Goal: Transaction & Acquisition: Purchase product/service

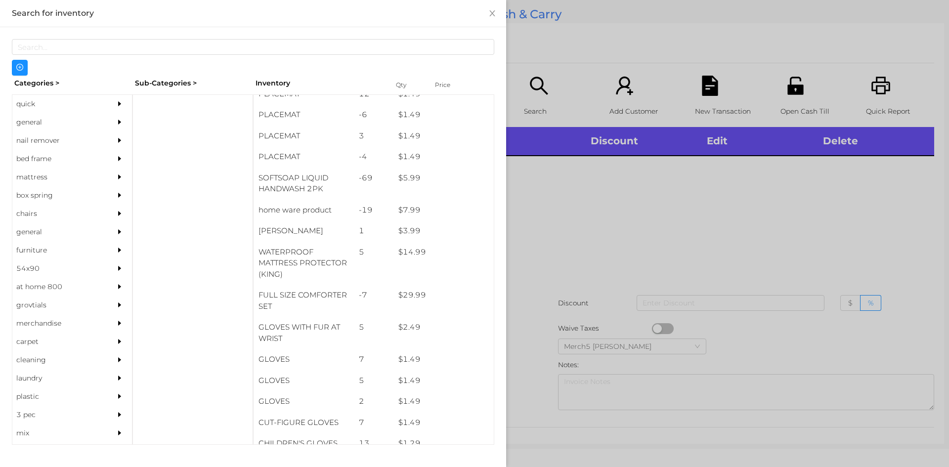
scroll to position [129, 0]
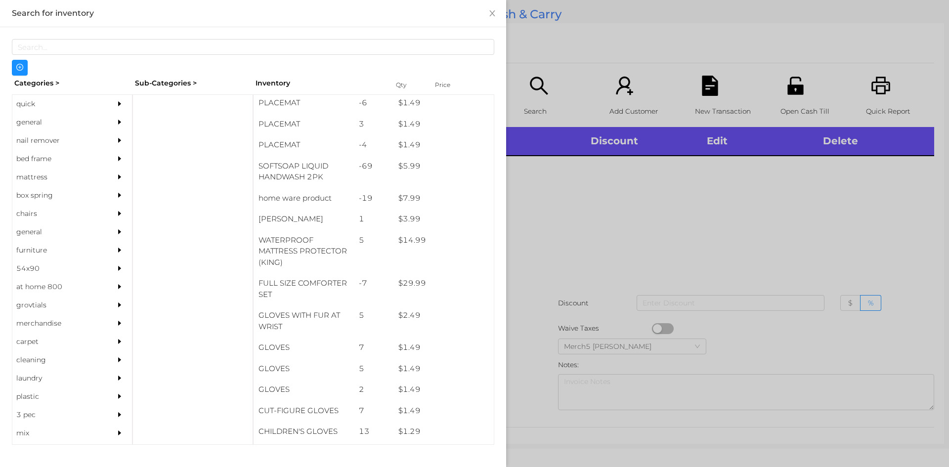
click at [30, 121] on div "general" at bounding box center [57, 122] width 90 height 18
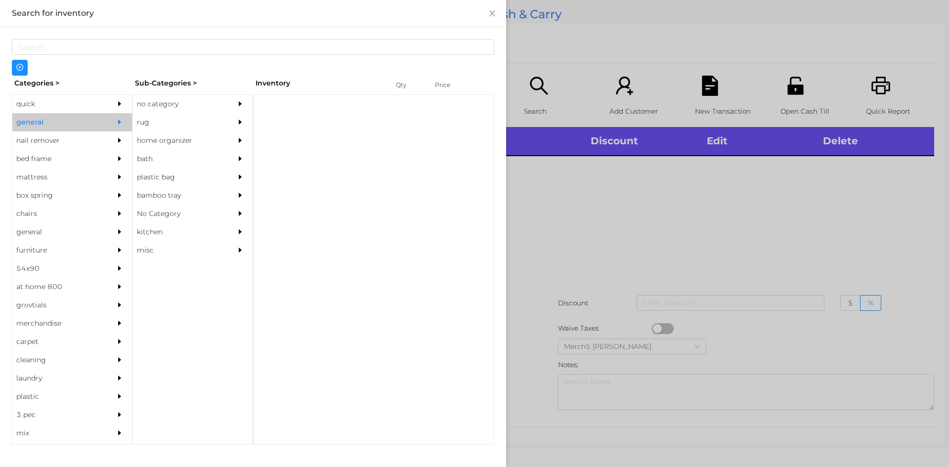
click at [152, 105] on div "no category" at bounding box center [178, 104] width 90 height 18
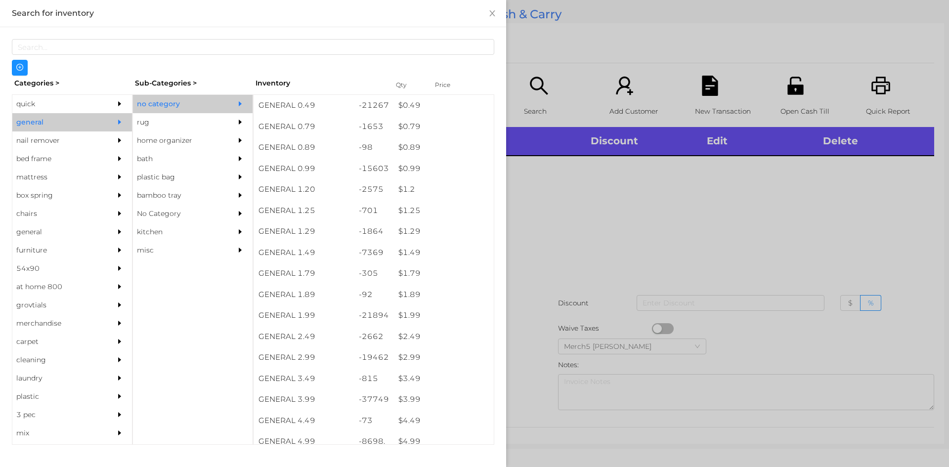
click at [581, 208] on div at bounding box center [474, 233] width 949 height 467
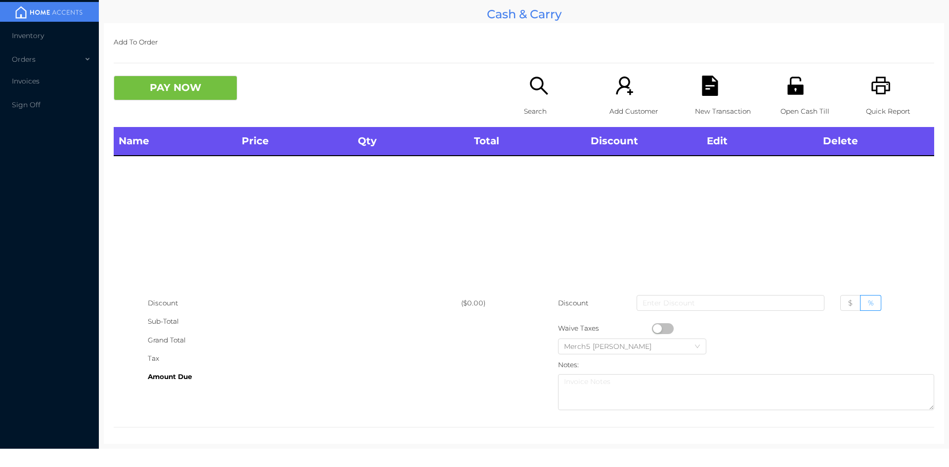
click at [533, 85] on icon "icon: search" at bounding box center [539, 86] width 20 height 20
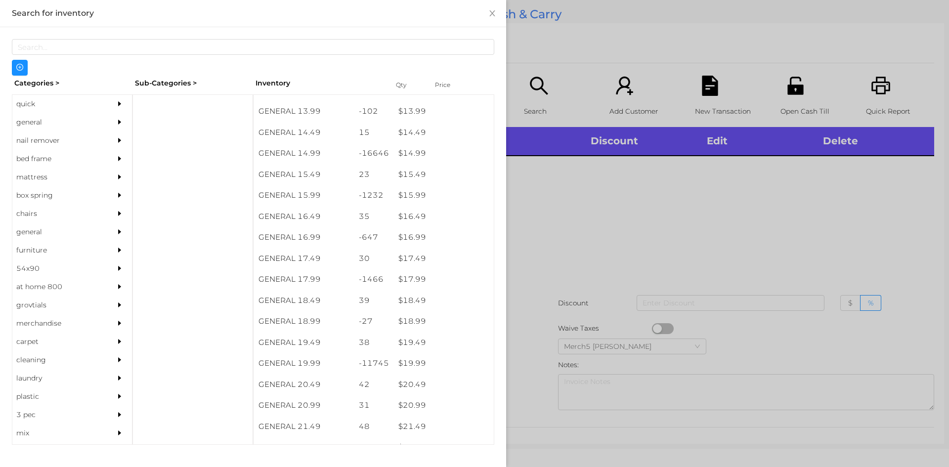
scroll to position [808, 0]
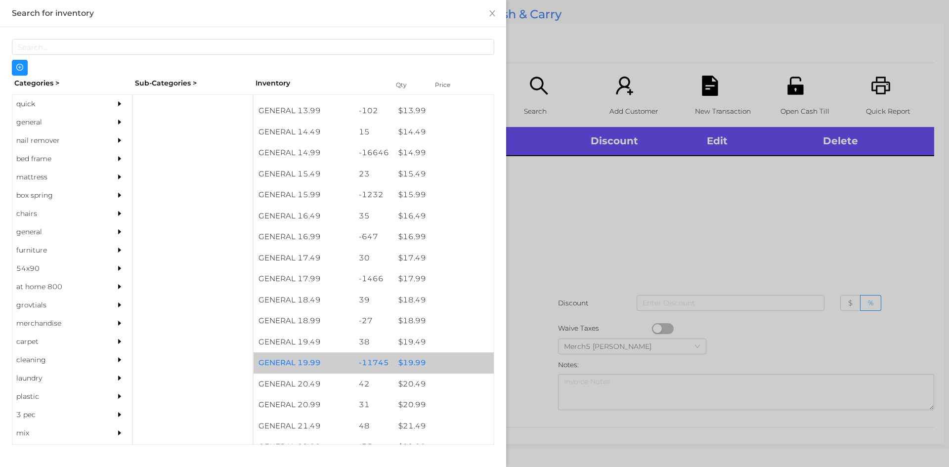
click at [415, 363] on div "$ 19.99" at bounding box center [443, 362] width 100 height 21
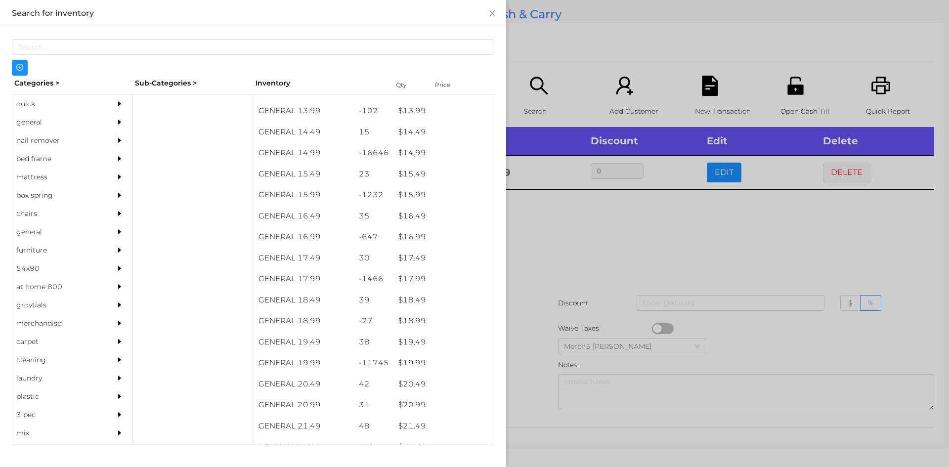
click at [575, 232] on div at bounding box center [474, 233] width 949 height 467
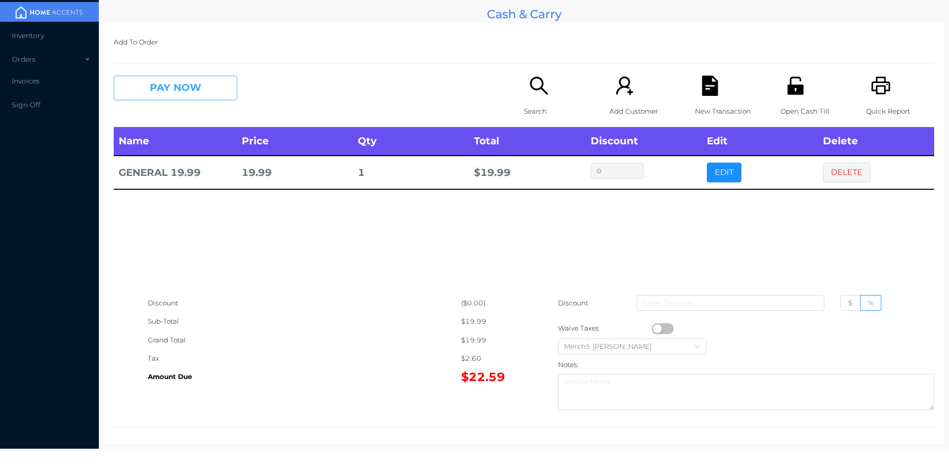
click at [197, 85] on button "PAY NOW" at bounding box center [176, 88] width 124 height 25
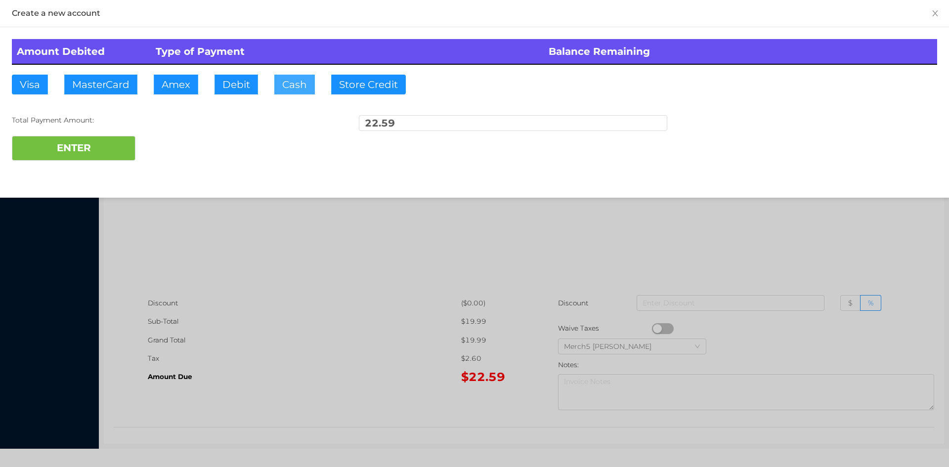
click at [300, 88] on button "Cash" at bounding box center [294, 85] width 41 height 20
type input "50"
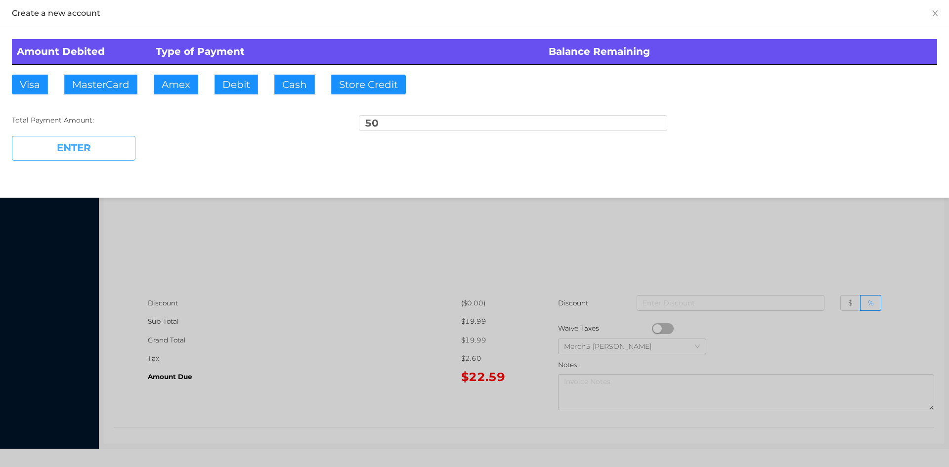
click at [73, 147] on button "ENTER" at bounding box center [74, 148] width 124 height 25
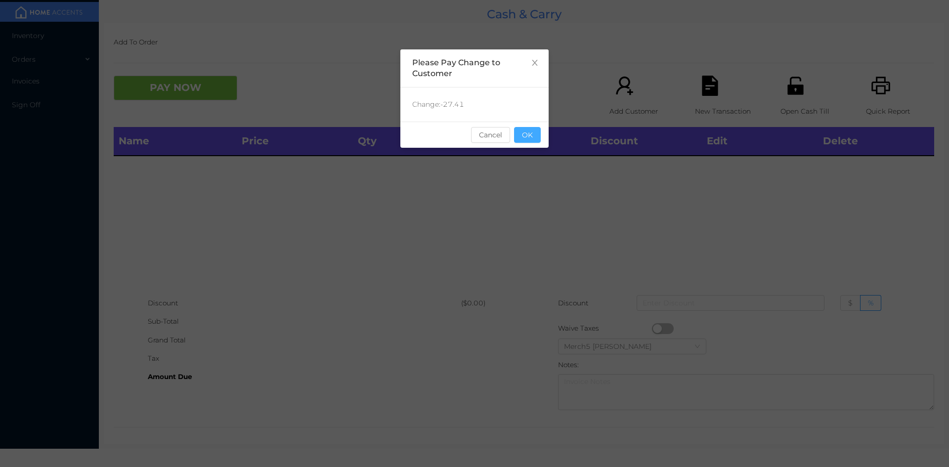
click at [530, 137] on button "OK" at bounding box center [527, 135] width 27 height 16
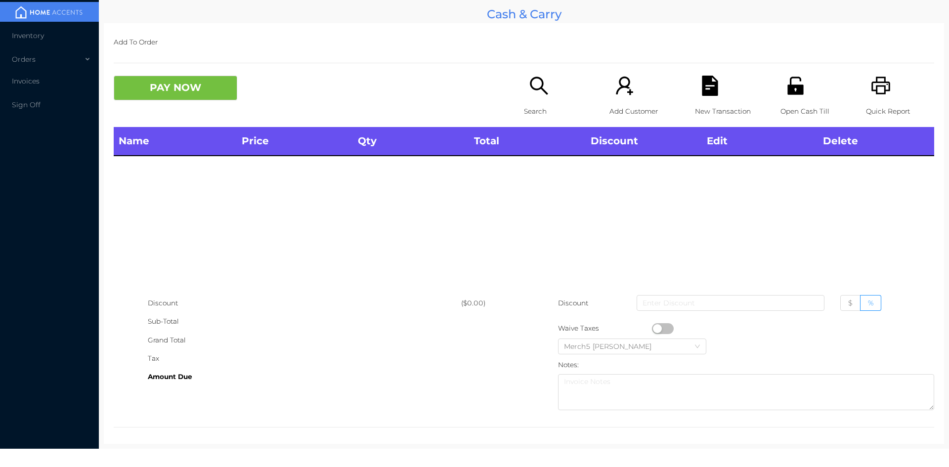
click at [533, 88] on icon "icon: search" at bounding box center [539, 86] width 20 height 20
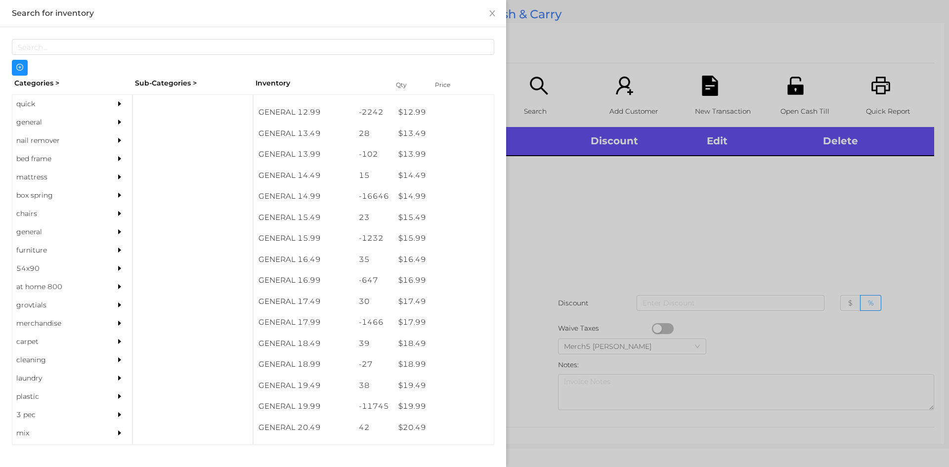
scroll to position [766, 0]
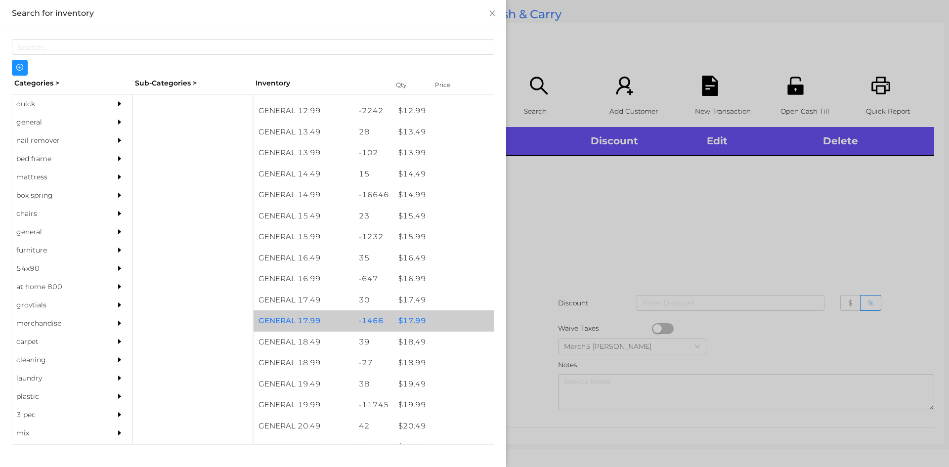
click at [408, 325] on div "$ 17.99" at bounding box center [443, 320] width 100 height 21
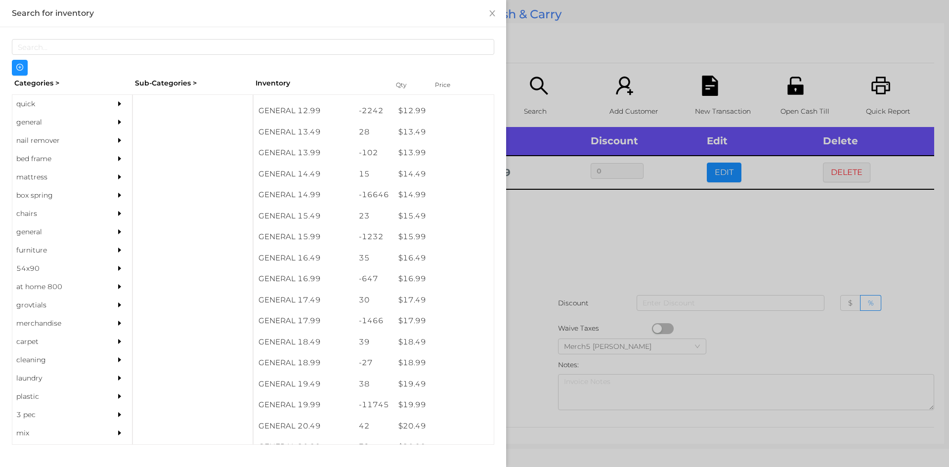
click at [561, 219] on div at bounding box center [474, 233] width 949 height 467
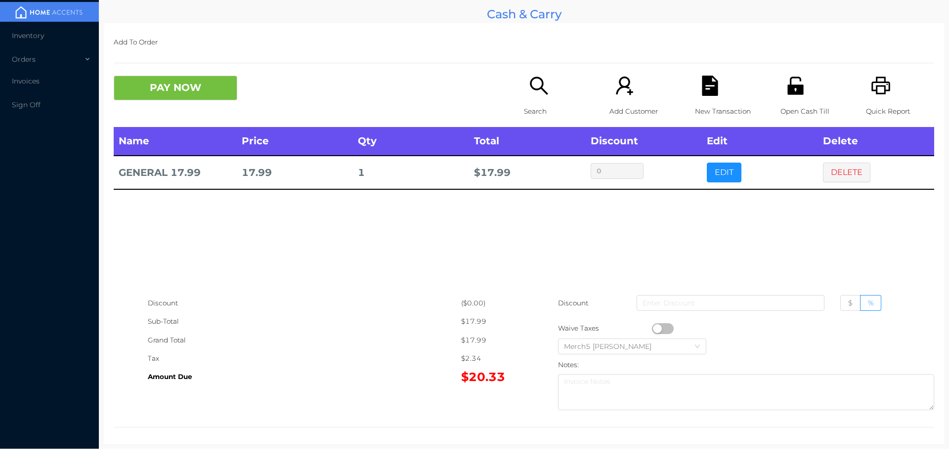
click at [842, 172] on button "DELETE" at bounding box center [846, 173] width 47 height 20
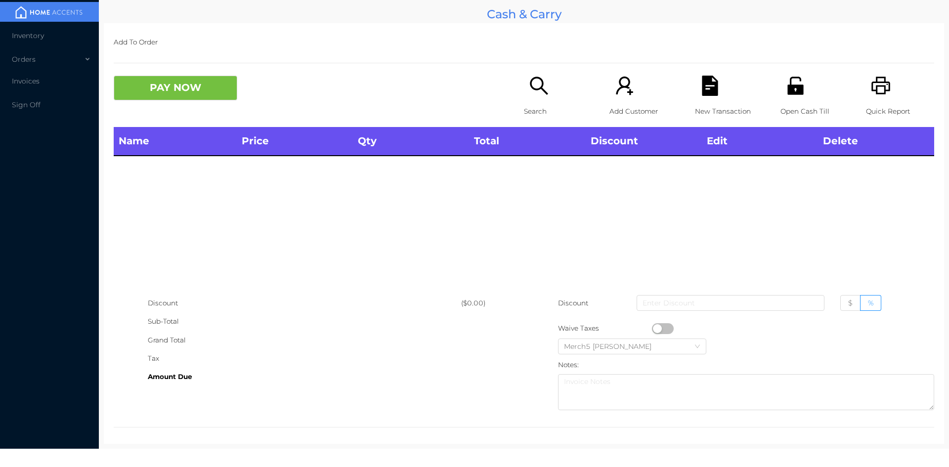
click at [530, 83] on icon "icon: search" at bounding box center [539, 86] width 18 height 18
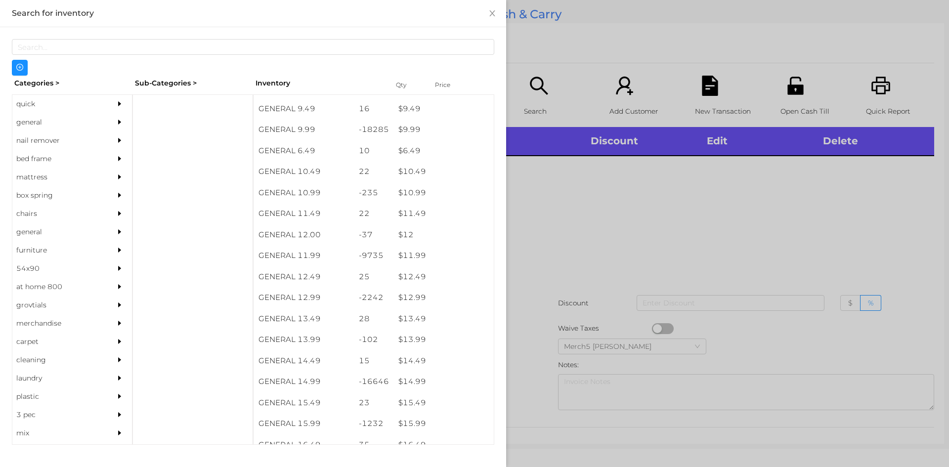
scroll to position [583, 0]
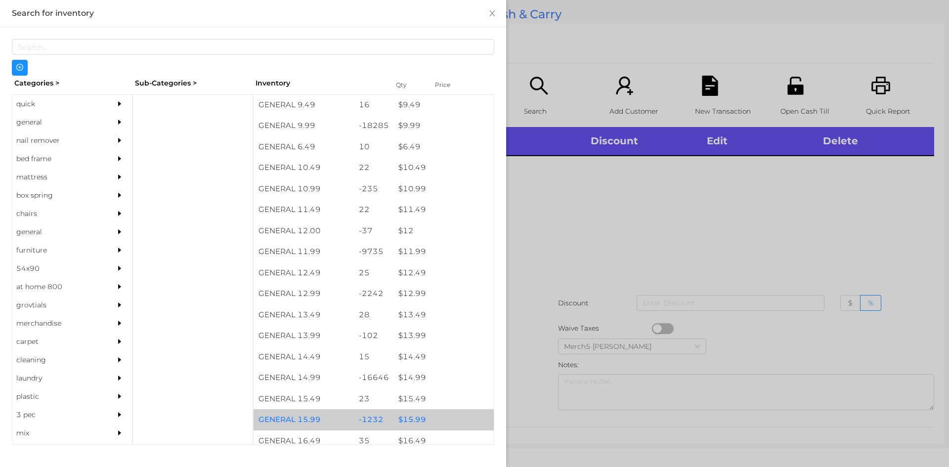
click at [408, 422] on div "$ 15.99" at bounding box center [443, 419] width 100 height 21
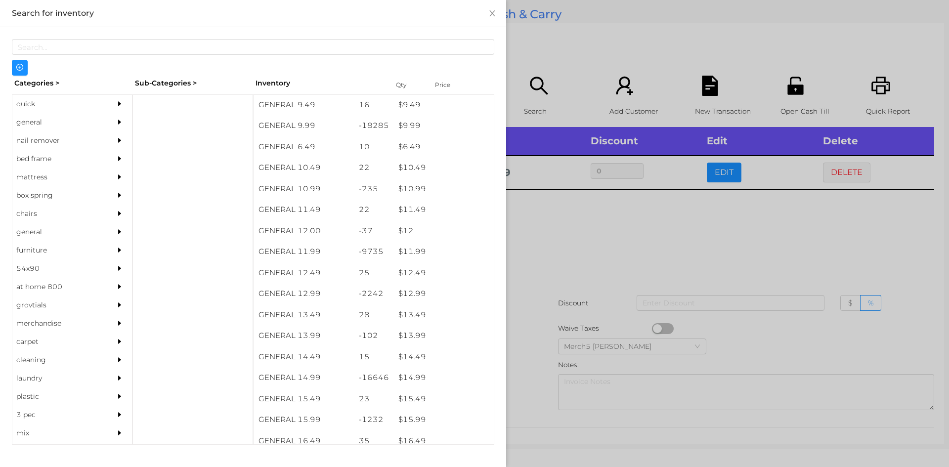
click at [553, 224] on div at bounding box center [474, 233] width 949 height 467
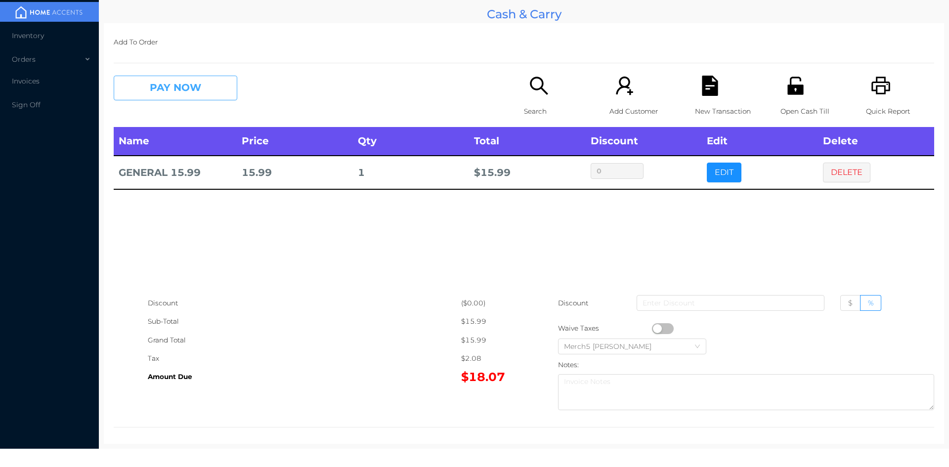
click at [209, 86] on button "PAY NOW" at bounding box center [176, 88] width 124 height 25
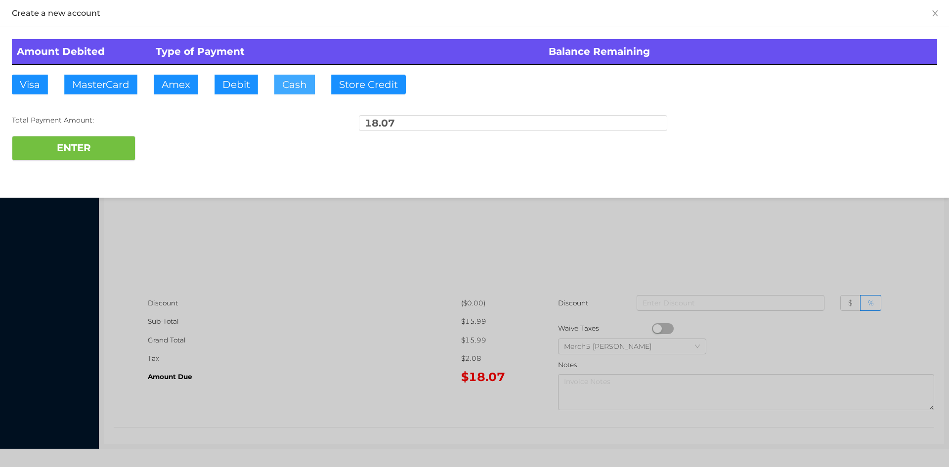
click at [289, 86] on button "Cash" at bounding box center [294, 85] width 41 height 20
click at [101, 150] on button "ENTER" at bounding box center [74, 148] width 124 height 25
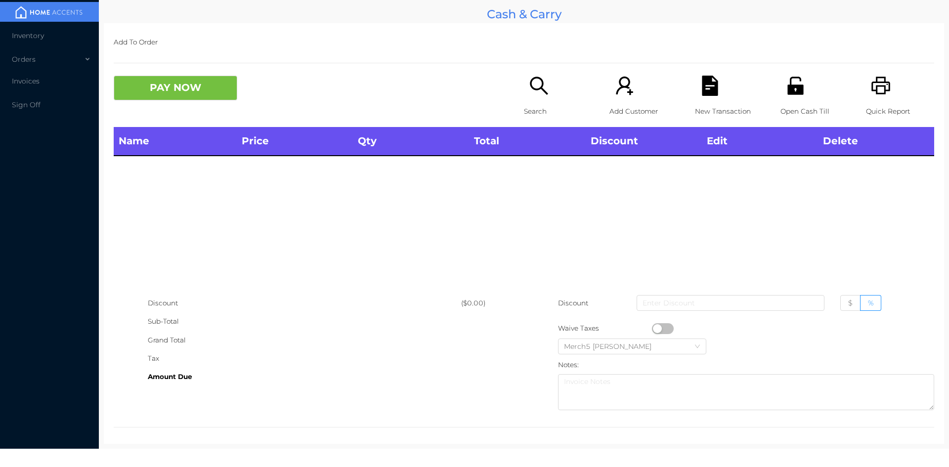
click at [500, 188] on div "Name Price Qty Total Discount Edit Delete" at bounding box center [524, 210] width 820 height 167
click at [524, 104] on p "Search" at bounding box center [558, 111] width 68 height 18
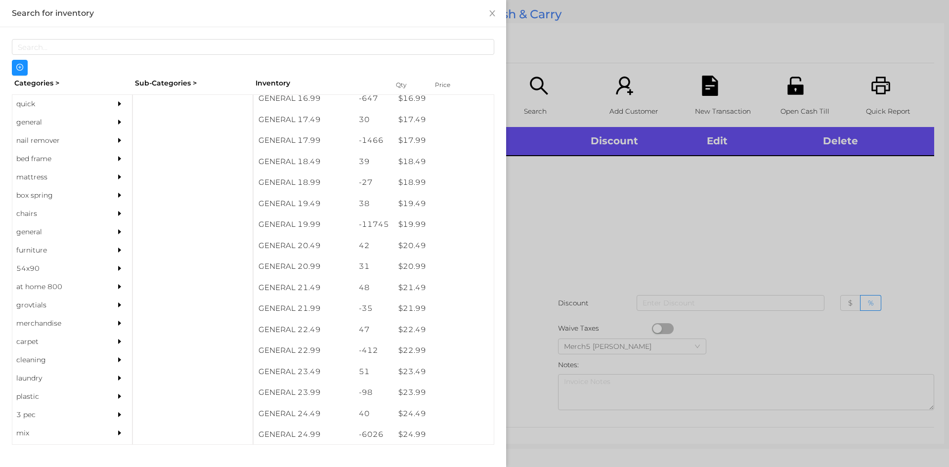
scroll to position [948, 0]
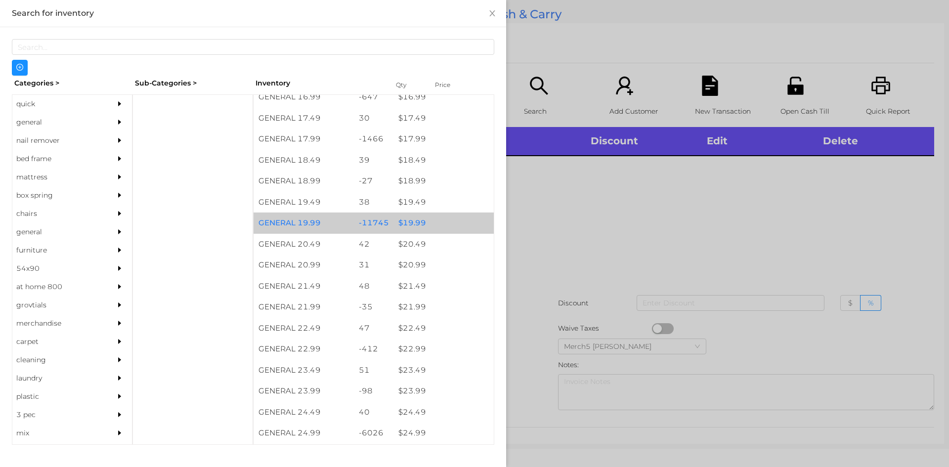
click at [416, 224] on div "$ 19.99" at bounding box center [443, 223] width 100 height 21
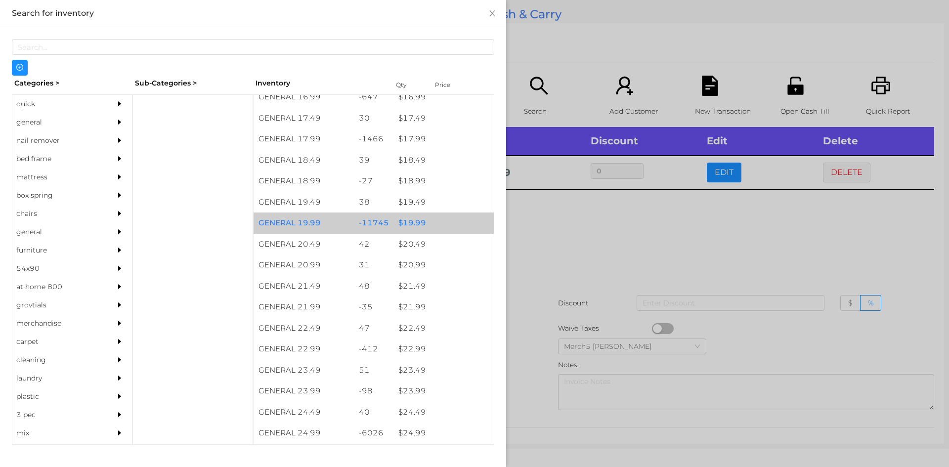
click at [418, 225] on div "$ 19.99" at bounding box center [443, 223] width 100 height 21
click at [413, 225] on div "$ 19.99" at bounding box center [443, 223] width 100 height 21
click at [417, 226] on div "$ 19.99" at bounding box center [443, 223] width 100 height 21
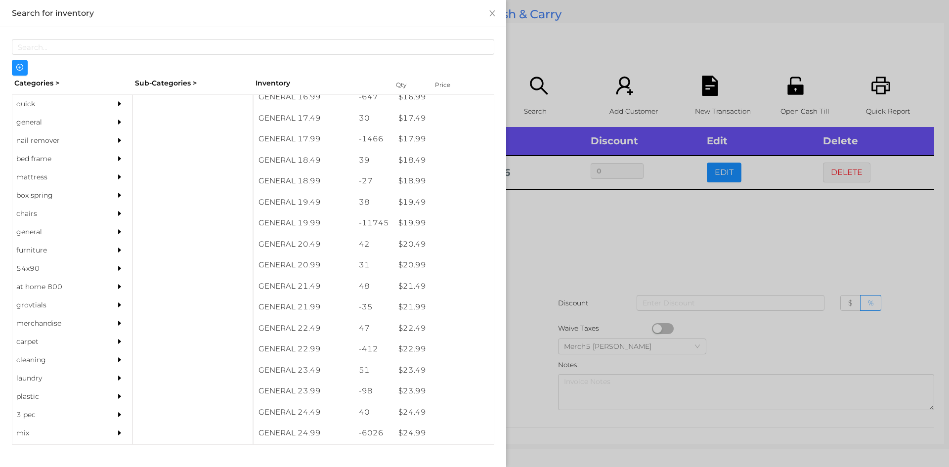
click at [554, 228] on div at bounding box center [474, 233] width 949 height 467
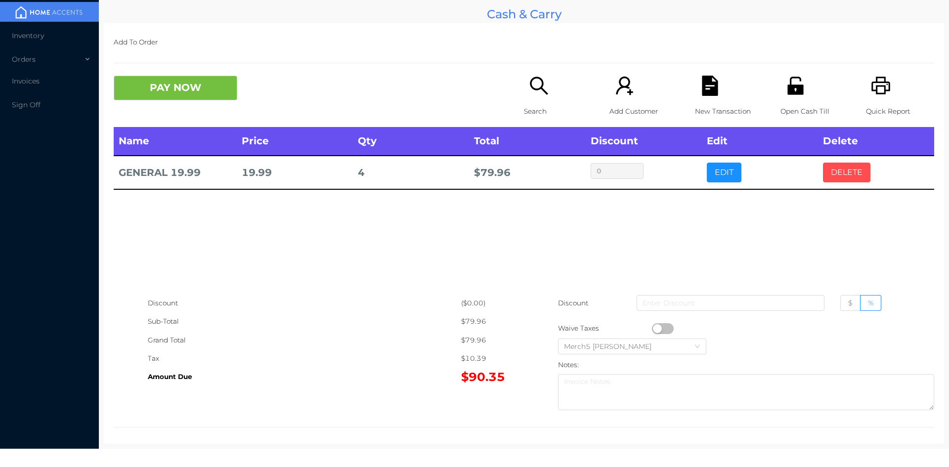
click at [840, 170] on button "DELETE" at bounding box center [846, 173] width 47 height 20
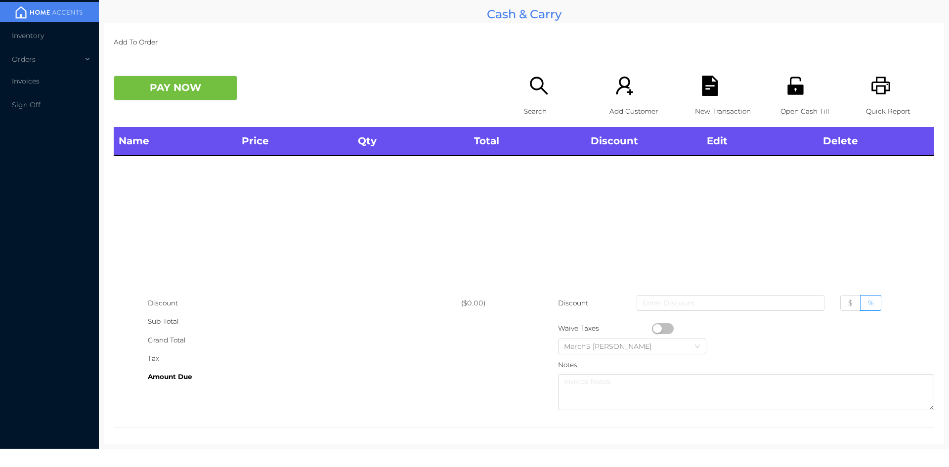
click at [536, 86] on icon "icon: search" at bounding box center [539, 86] width 20 height 20
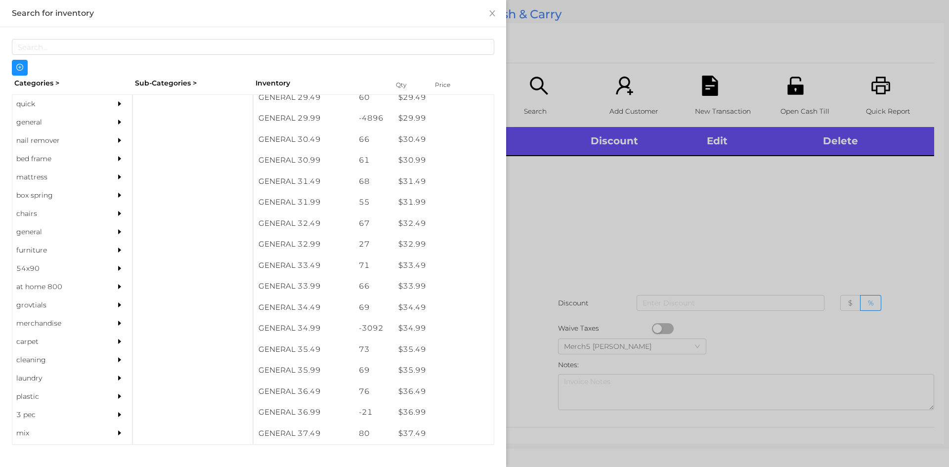
scroll to position [1472, 0]
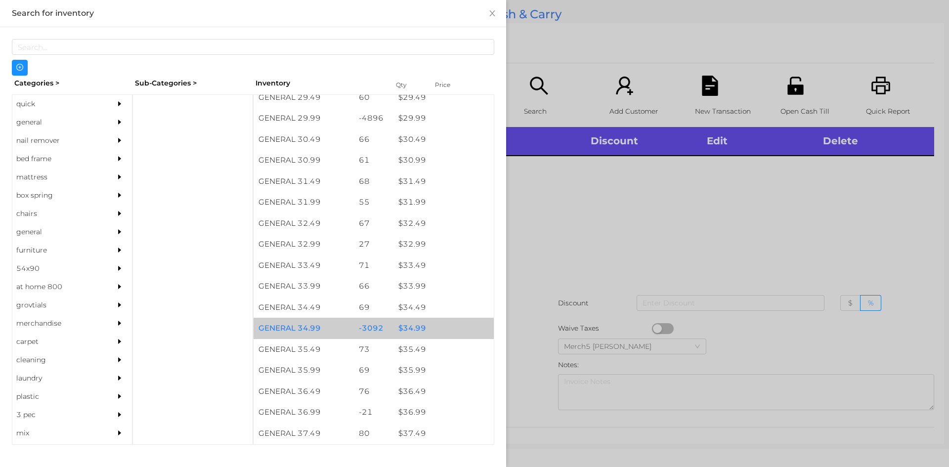
click at [415, 333] on div "$ 34.99" at bounding box center [443, 328] width 100 height 21
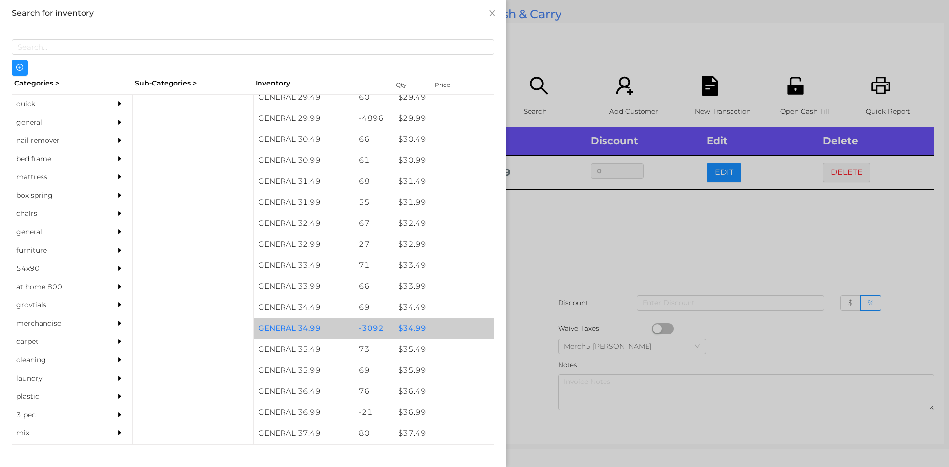
click at [415, 333] on div "$ 34.99" at bounding box center [443, 328] width 100 height 21
click at [410, 334] on div "$ 34.99" at bounding box center [443, 328] width 100 height 21
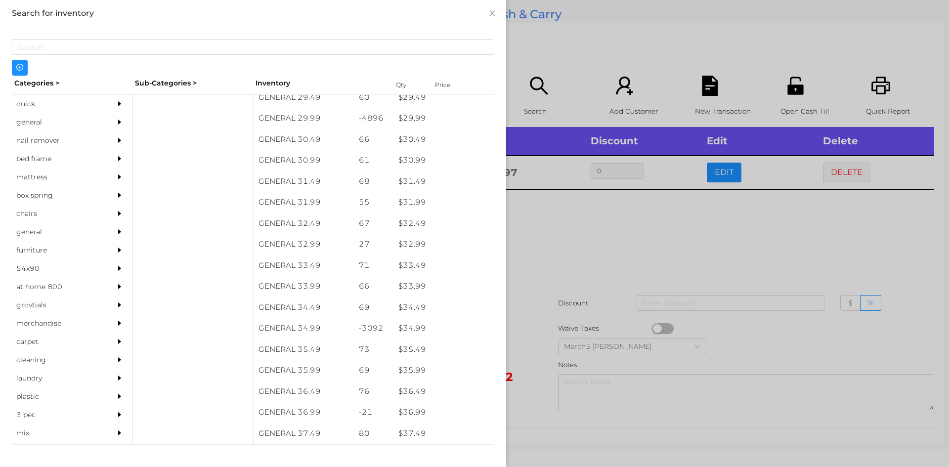
click at [599, 242] on div at bounding box center [474, 233] width 949 height 467
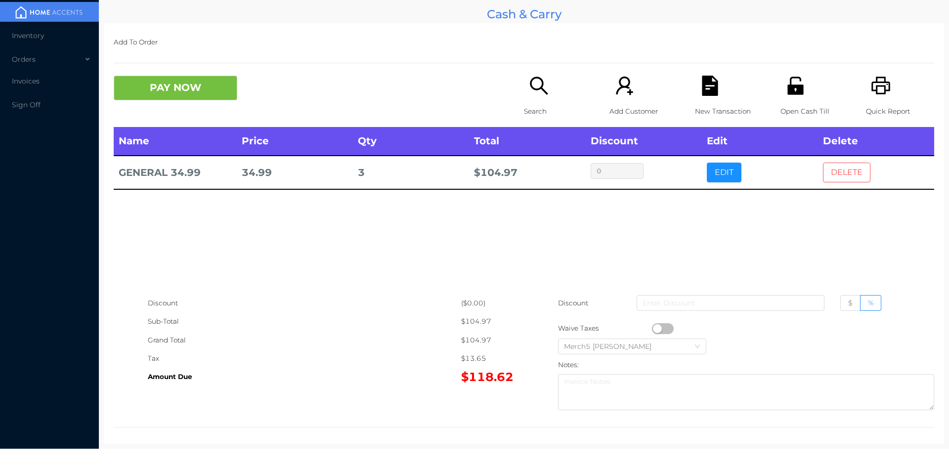
click at [827, 175] on button "DELETE" at bounding box center [846, 173] width 47 height 20
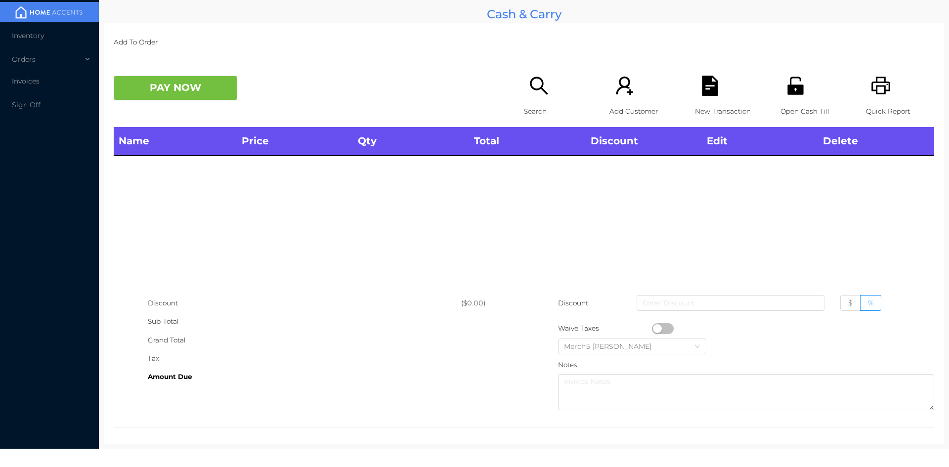
click at [537, 91] on icon "icon: search" at bounding box center [539, 86] width 20 height 20
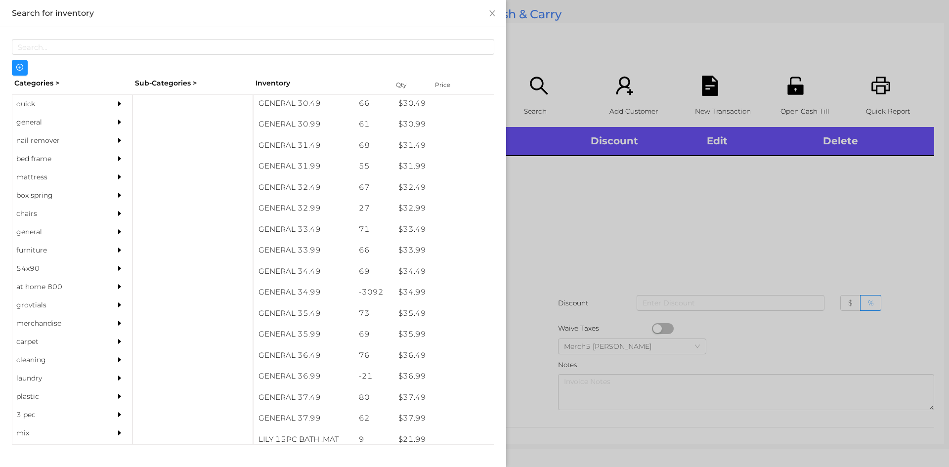
scroll to position [1535, 0]
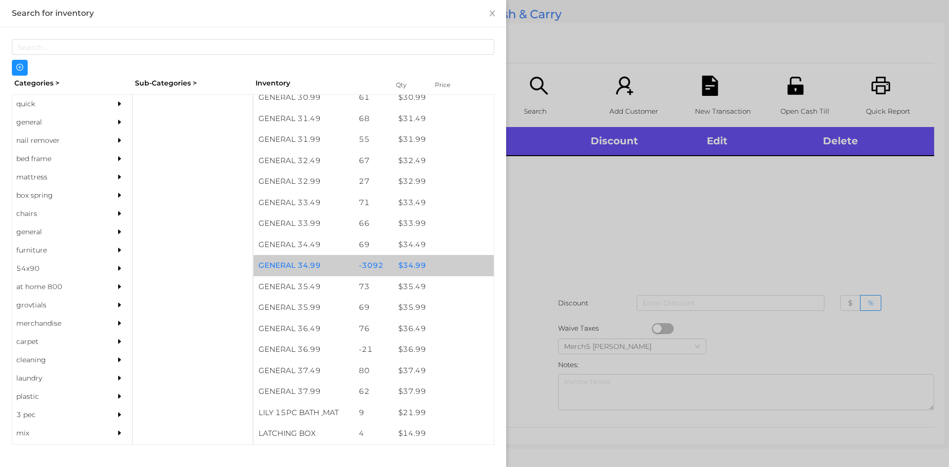
click at [422, 270] on div "$ 34.99" at bounding box center [443, 265] width 100 height 21
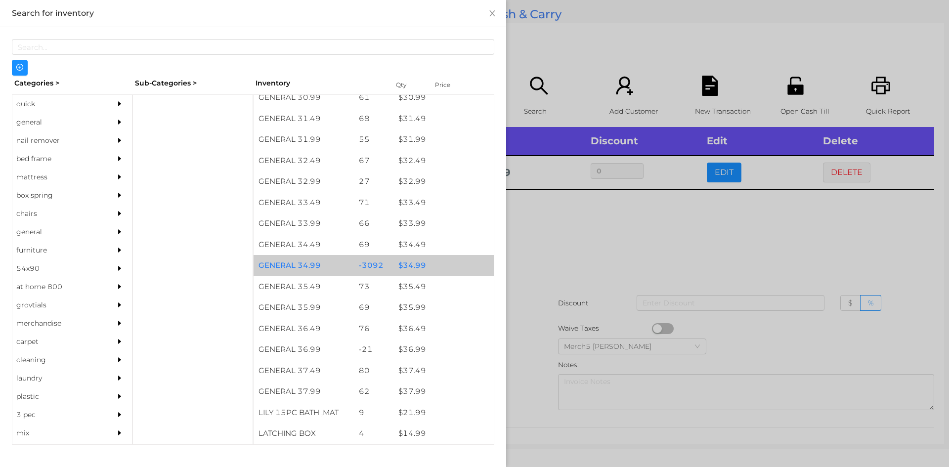
click at [413, 267] on div "$ 34.99" at bounding box center [443, 265] width 100 height 21
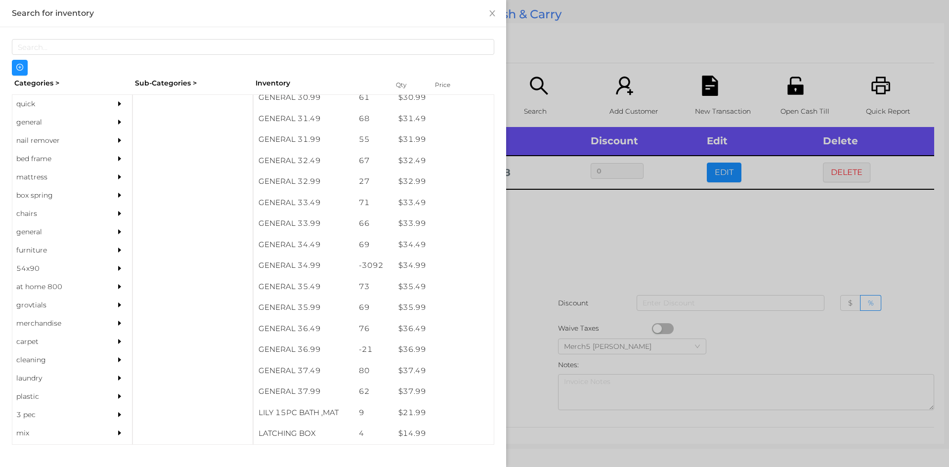
click at [557, 225] on div at bounding box center [474, 233] width 949 height 467
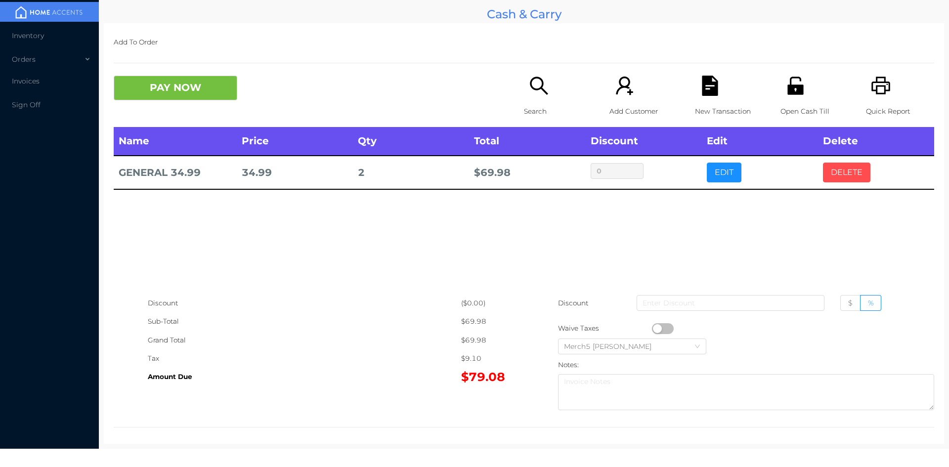
click at [849, 175] on button "DELETE" at bounding box center [846, 173] width 47 height 20
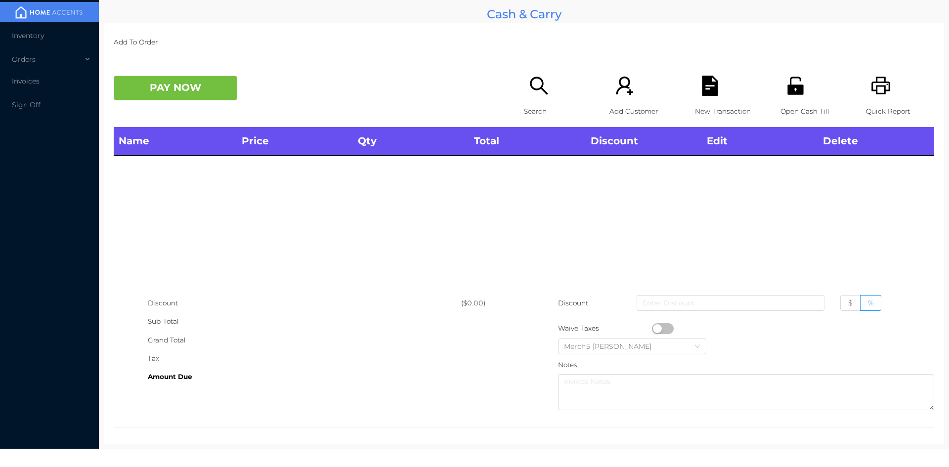
click at [535, 89] on icon "icon: search" at bounding box center [539, 86] width 18 height 18
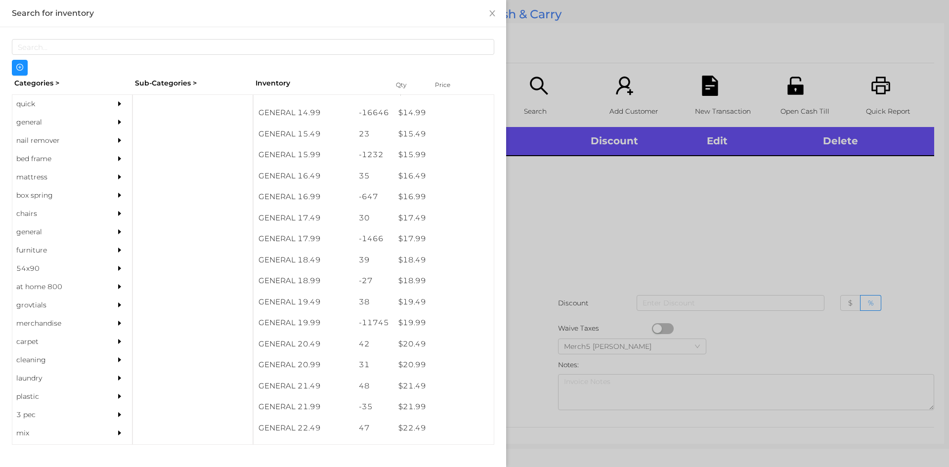
scroll to position [848, 0]
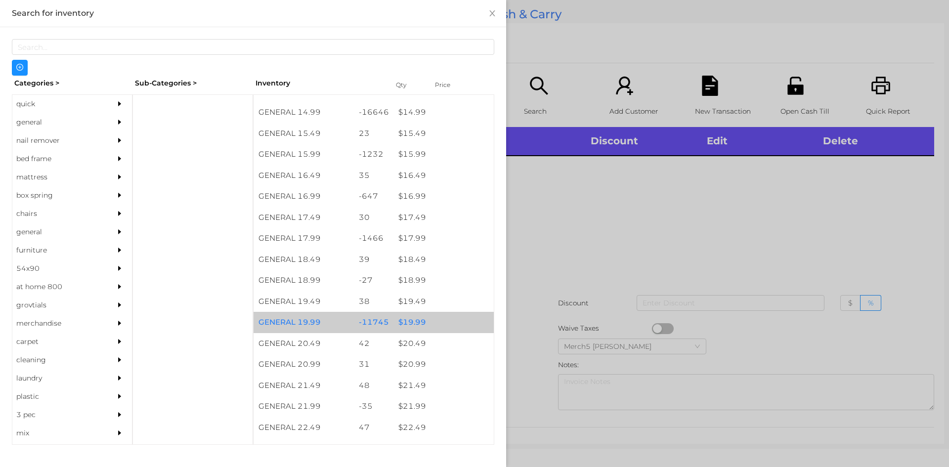
click at [412, 325] on div "$ 19.99" at bounding box center [443, 322] width 100 height 21
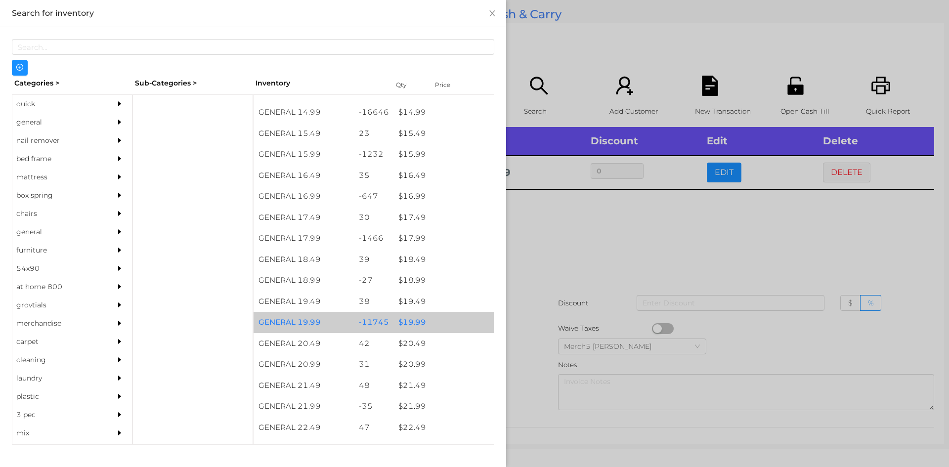
click at [410, 327] on div "$ 19.99" at bounding box center [443, 322] width 100 height 21
click at [408, 326] on div "$ 19.99" at bounding box center [443, 322] width 100 height 21
click at [411, 329] on div "$ 19.99" at bounding box center [443, 322] width 100 height 21
click at [407, 328] on div "$ 19.99" at bounding box center [443, 322] width 100 height 21
click at [405, 328] on div "$ 19.99" at bounding box center [443, 322] width 100 height 21
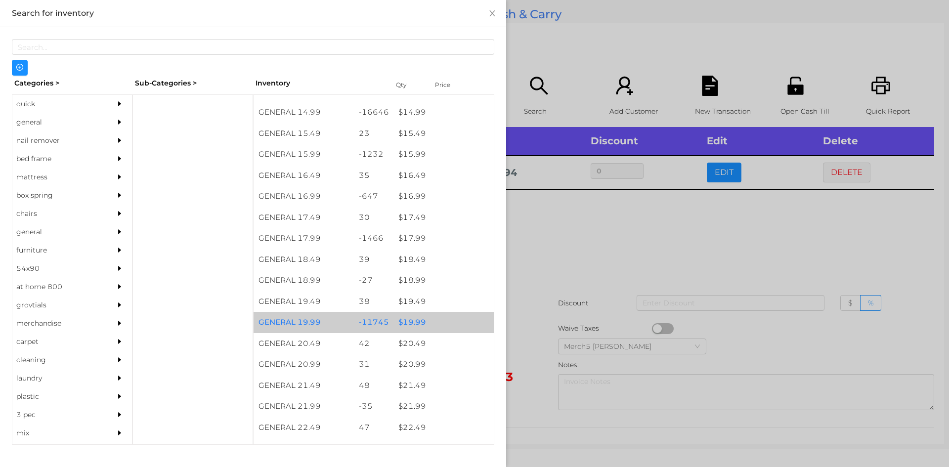
click at [406, 327] on div "$ 19.99" at bounding box center [443, 322] width 100 height 21
click at [549, 231] on div at bounding box center [474, 233] width 949 height 467
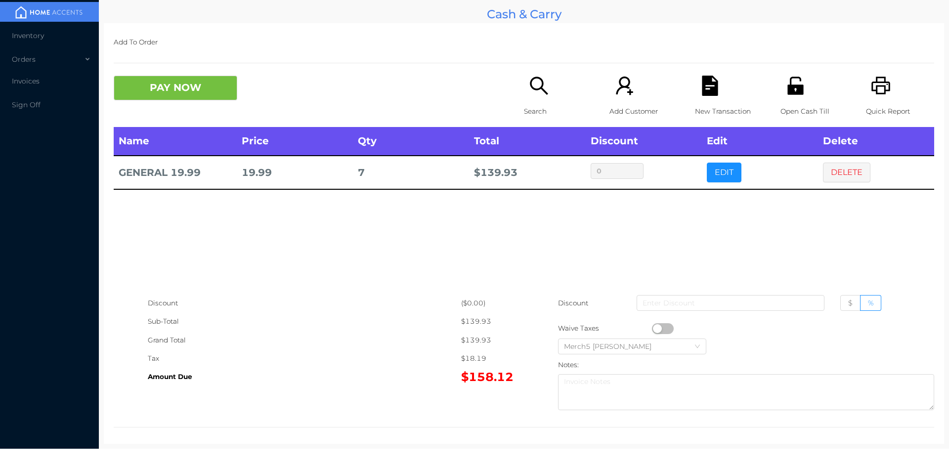
click at [530, 87] on icon "icon: search" at bounding box center [539, 86] width 18 height 18
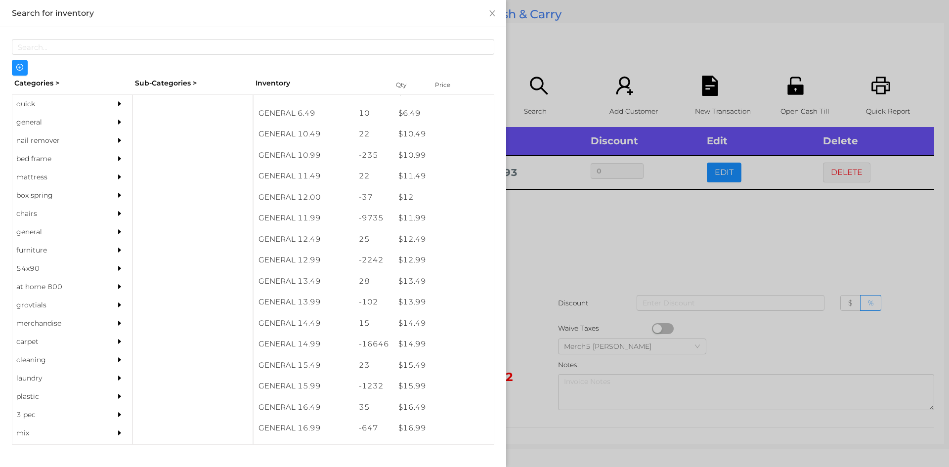
scroll to position [627, 0]
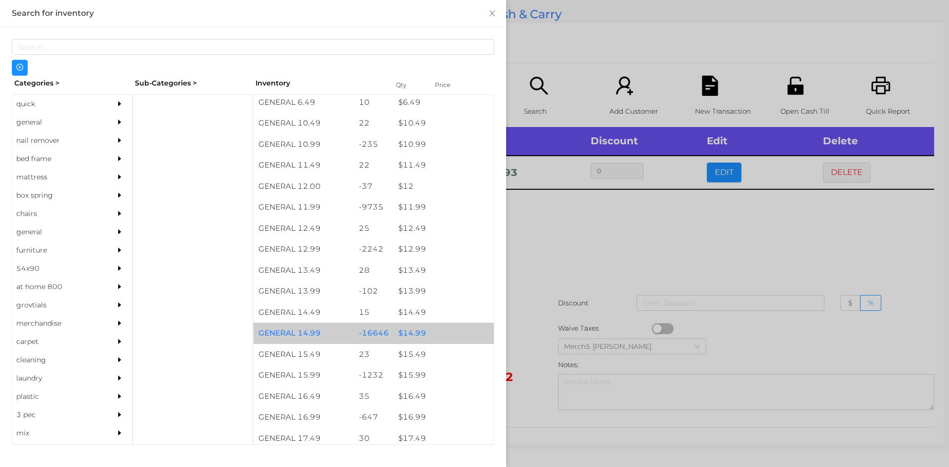
click at [415, 337] on div "$ 14.99" at bounding box center [443, 333] width 100 height 21
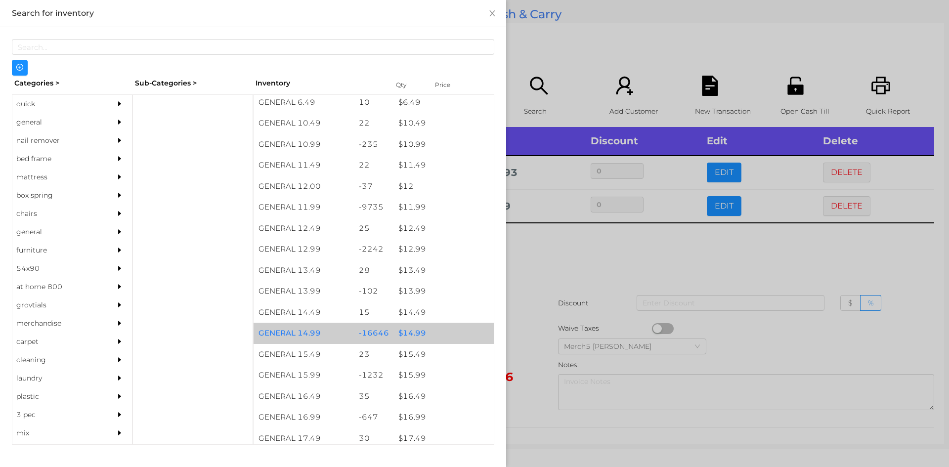
click at [553, 270] on div at bounding box center [474, 233] width 949 height 467
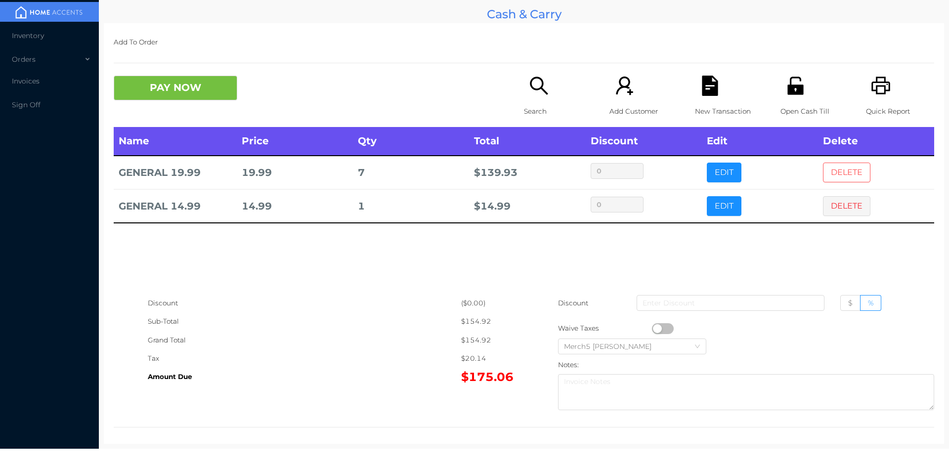
click at [841, 170] on button "DELETE" at bounding box center [846, 173] width 47 height 20
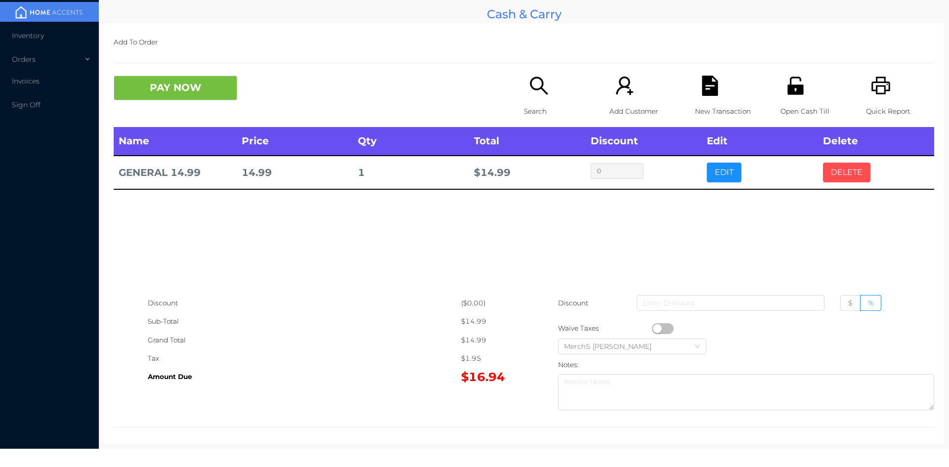
click at [841, 175] on button "DELETE" at bounding box center [846, 173] width 47 height 20
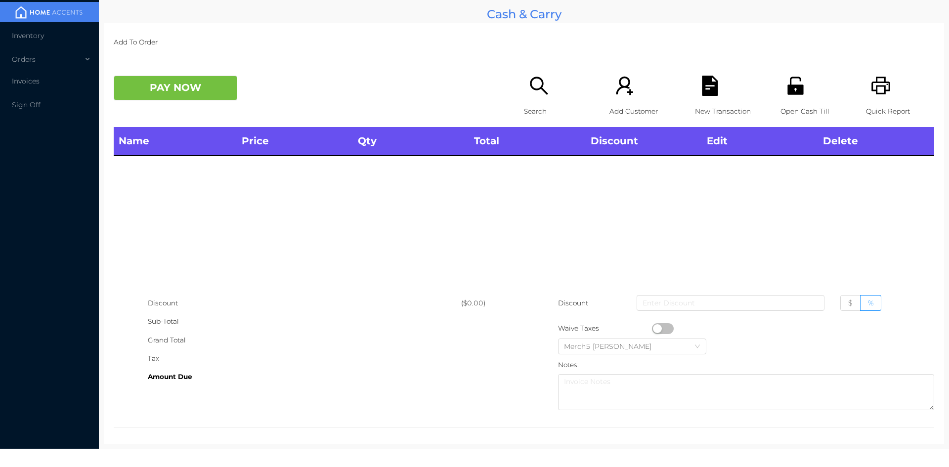
click at [530, 91] on icon "icon: search" at bounding box center [539, 86] width 20 height 20
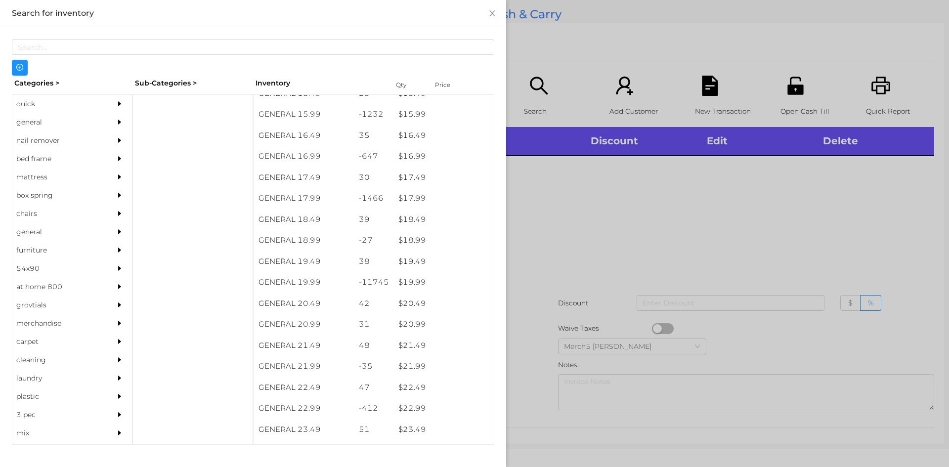
scroll to position [889, 0]
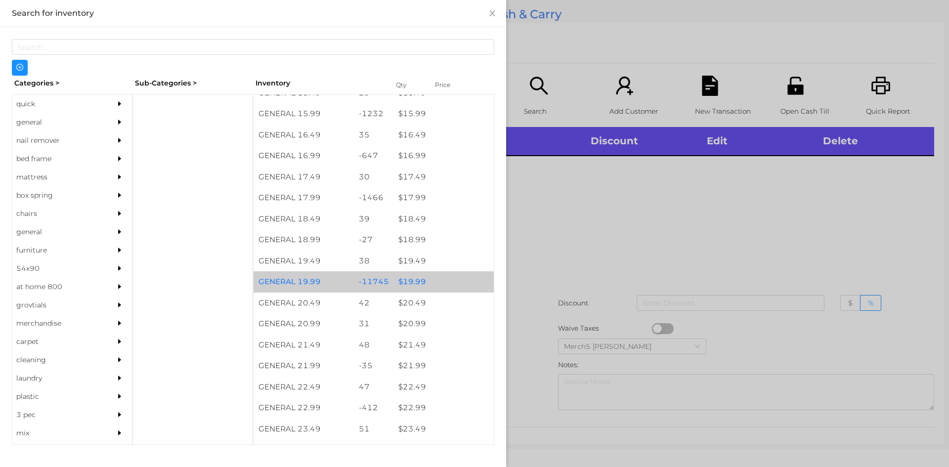
click at [405, 281] on div "$ 19.99" at bounding box center [443, 281] width 100 height 21
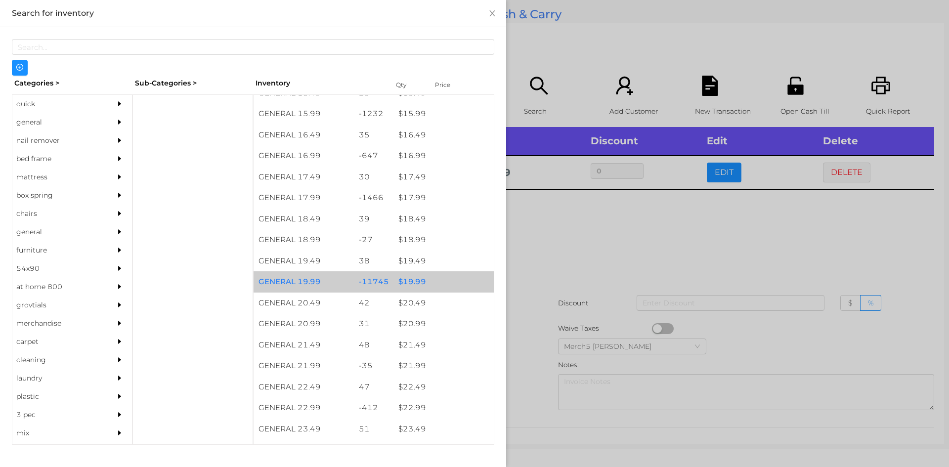
click at [404, 284] on div "$ 19.99" at bounding box center [443, 281] width 100 height 21
click at [401, 281] on div "$ 19.99" at bounding box center [443, 281] width 100 height 21
click at [400, 288] on div "$ 19.99" at bounding box center [443, 281] width 100 height 21
click at [397, 287] on div "$ 19.99" at bounding box center [443, 281] width 100 height 21
click at [399, 284] on div "$ 19.99" at bounding box center [443, 281] width 100 height 21
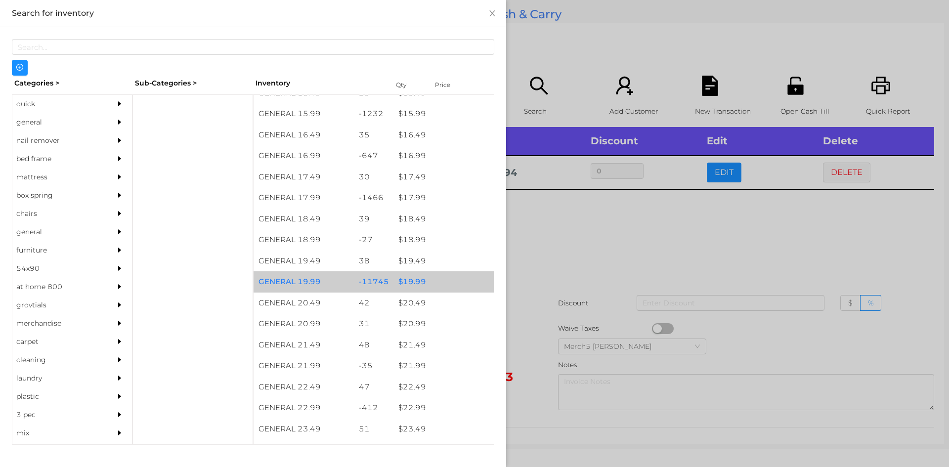
click at [400, 284] on div "$ 19.99" at bounding box center [443, 281] width 100 height 21
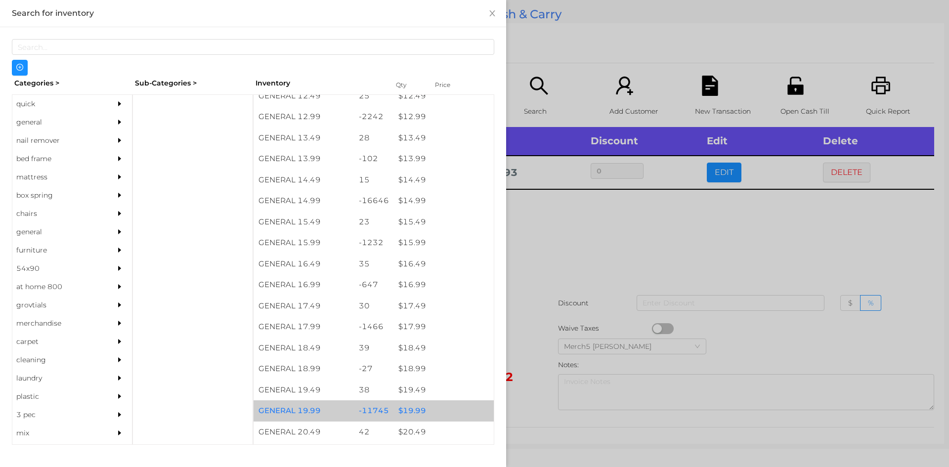
scroll to position [759, 0]
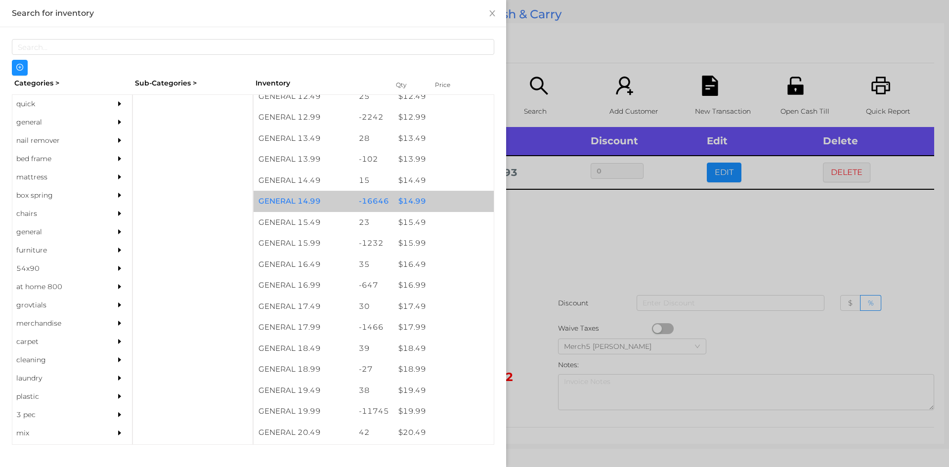
click at [419, 203] on div "$ 14.99" at bounding box center [443, 201] width 100 height 21
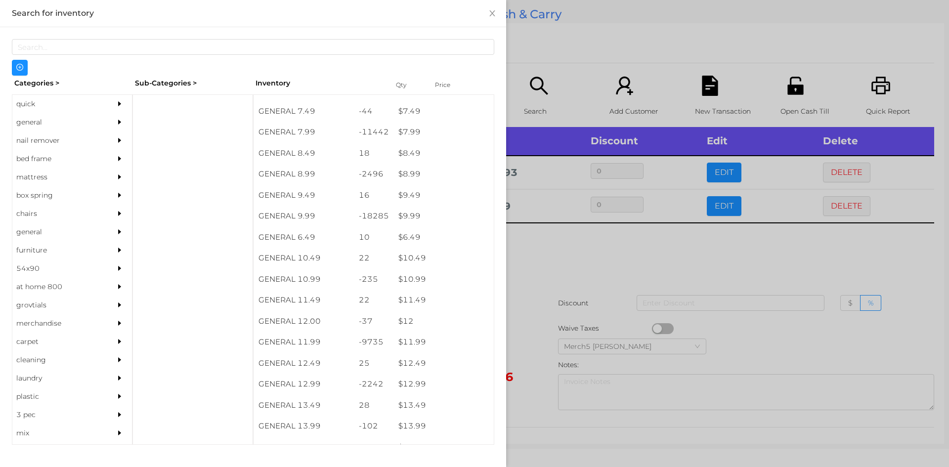
scroll to position [492, 0]
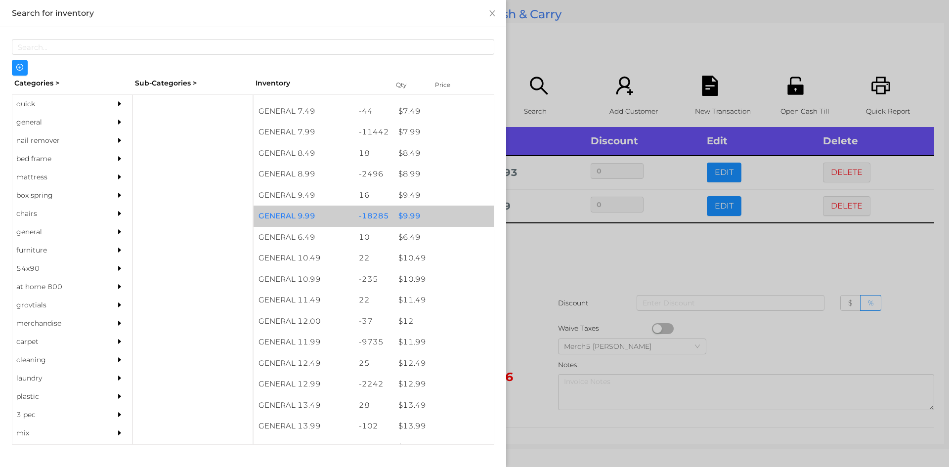
click at [410, 218] on div "$ 9.99" at bounding box center [443, 216] width 100 height 21
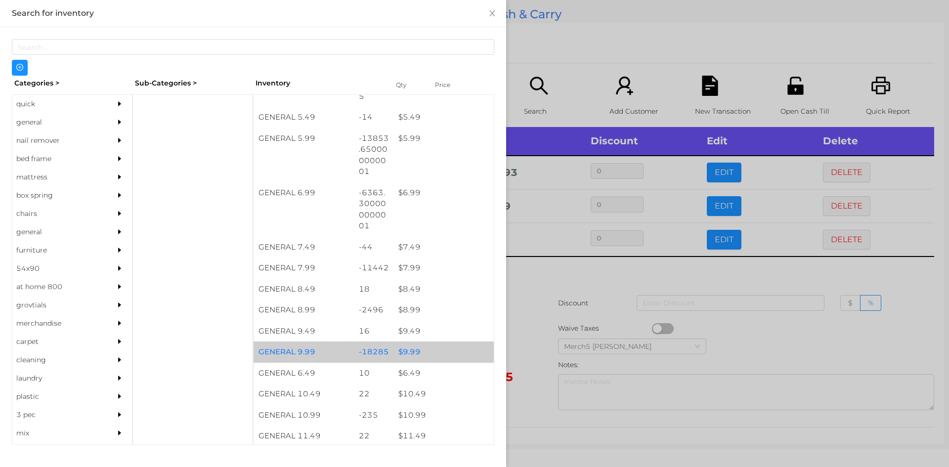
scroll to position [357, 0]
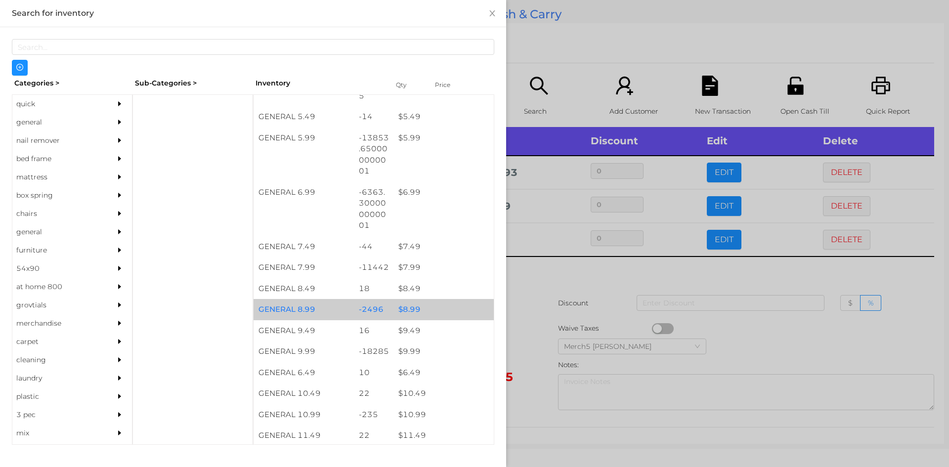
click at [411, 311] on div "$ 8.99" at bounding box center [443, 309] width 100 height 21
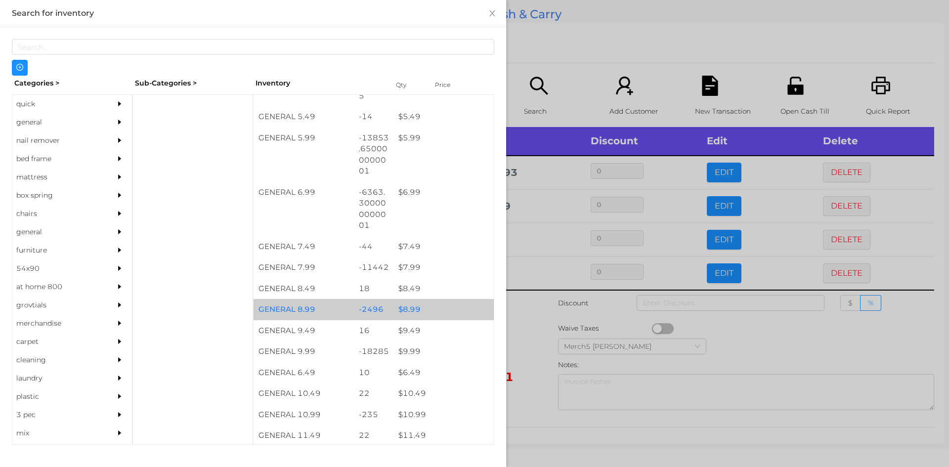
click at [522, 307] on div at bounding box center [474, 233] width 949 height 467
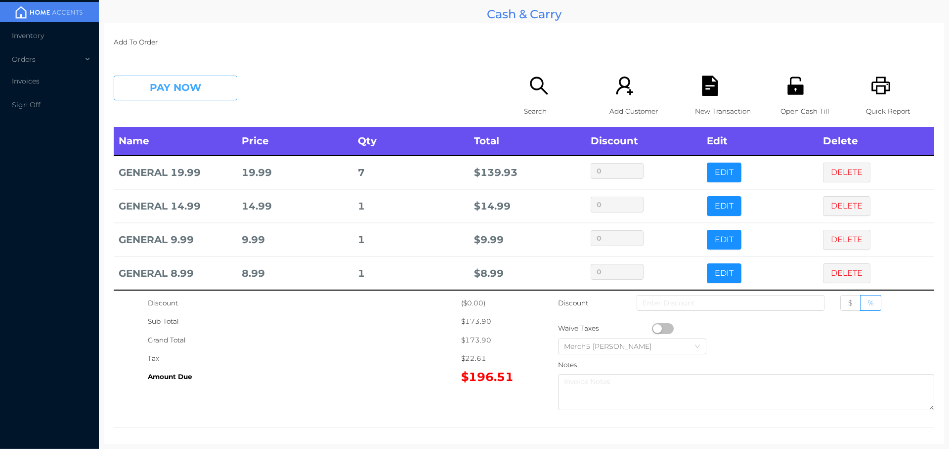
click at [205, 90] on button "PAY NOW" at bounding box center [176, 88] width 124 height 25
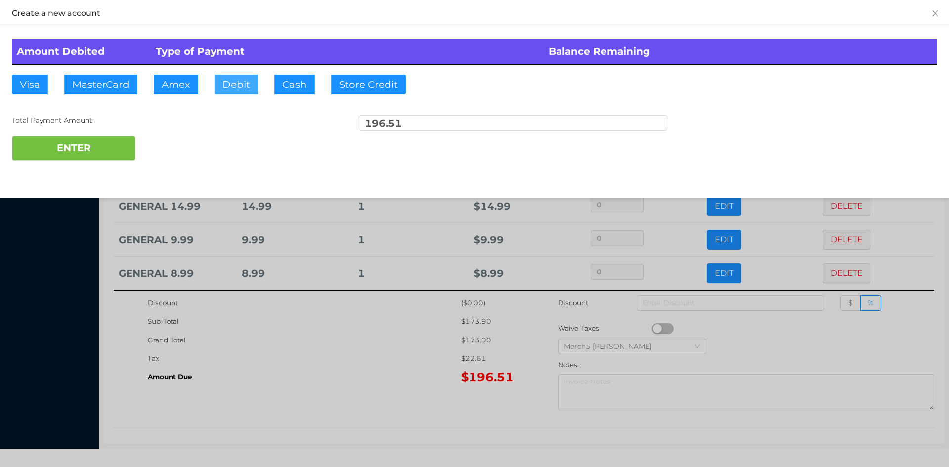
click at [234, 86] on button "Debit" at bounding box center [236, 85] width 43 height 20
click at [95, 151] on button "ENTER" at bounding box center [74, 148] width 124 height 25
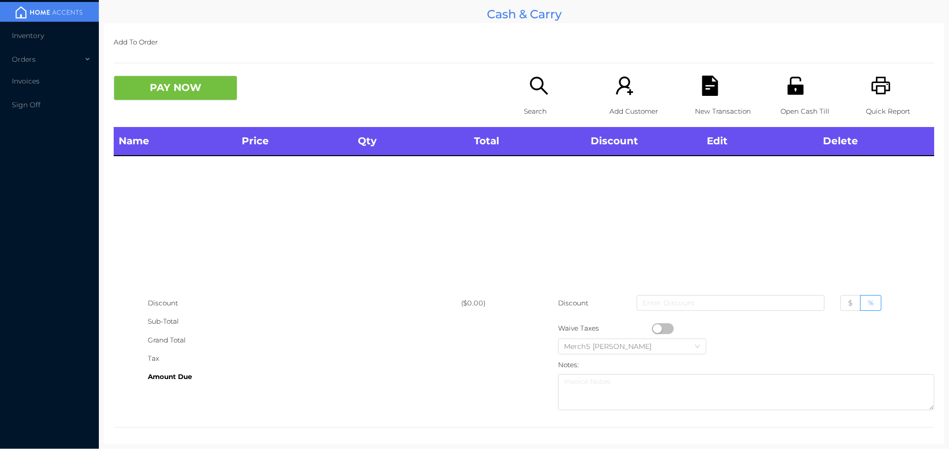
click at [871, 89] on icon "icon: printer" at bounding box center [881, 86] width 20 height 20
click at [539, 86] on icon "icon: search" at bounding box center [539, 86] width 20 height 20
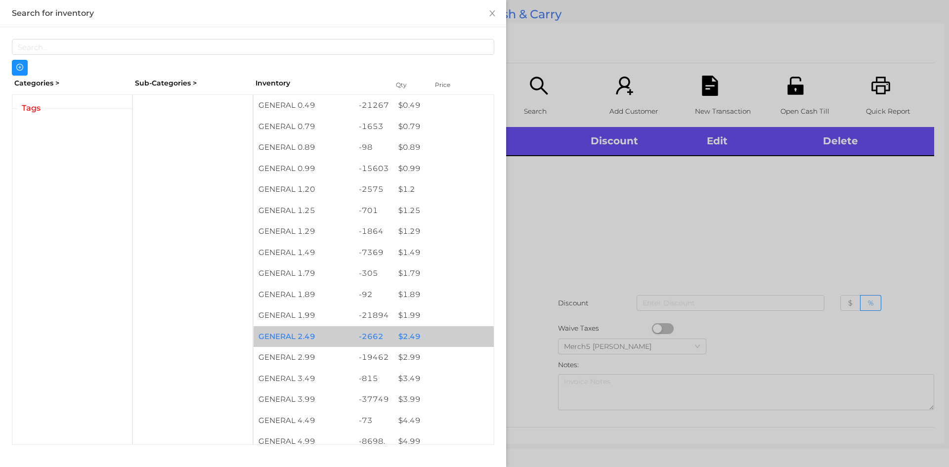
click at [406, 338] on div "$ 2.49" at bounding box center [443, 336] width 100 height 21
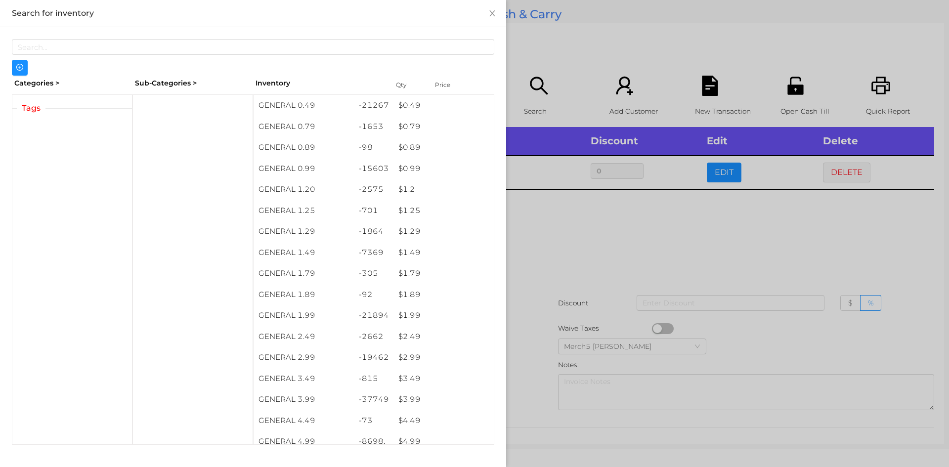
click at [568, 226] on div at bounding box center [474, 233] width 949 height 467
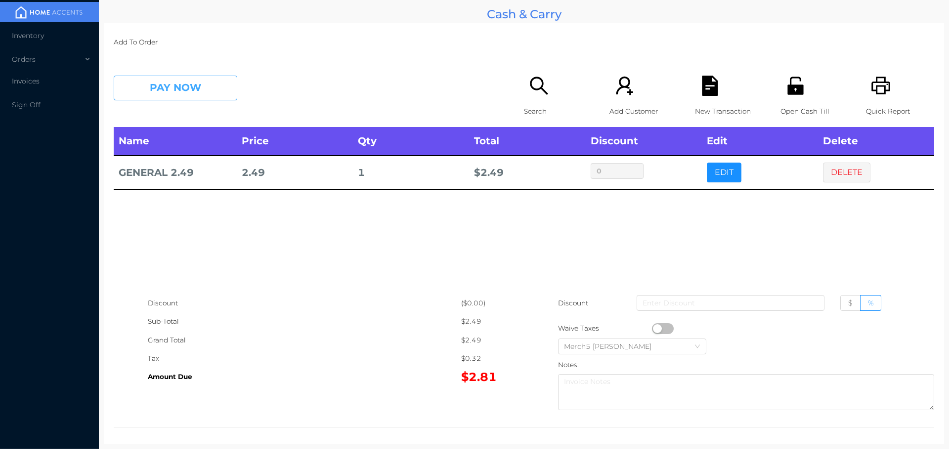
click at [203, 91] on button "PAY NOW" at bounding box center [176, 88] width 124 height 25
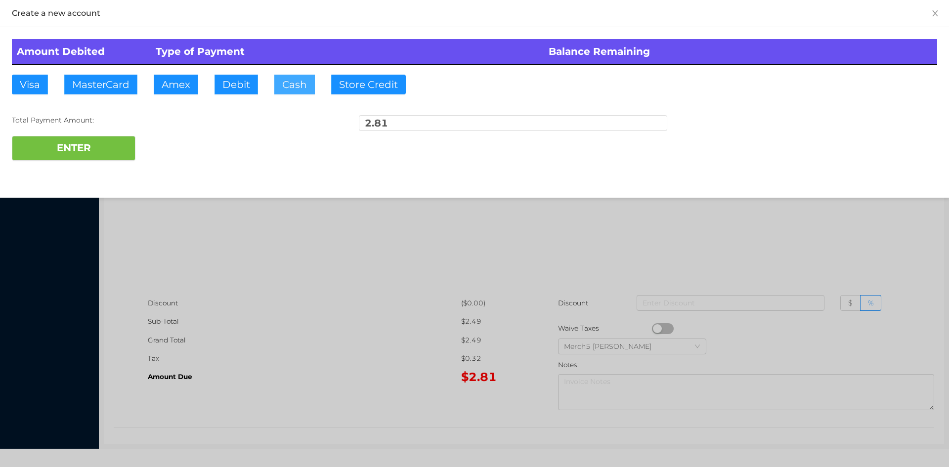
click at [298, 84] on button "Cash" at bounding box center [294, 85] width 41 height 20
click at [99, 147] on button "ENTER" at bounding box center [74, 148] width 124 height 25
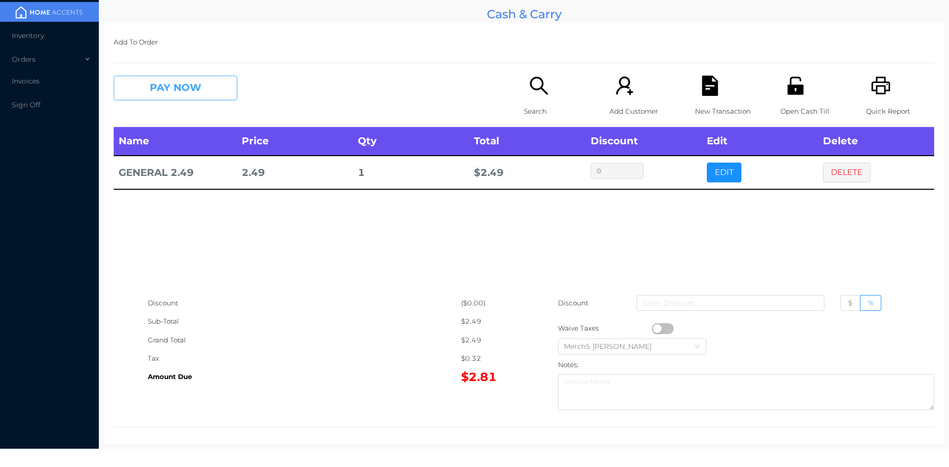
click at [211, 78] on button "PAY NOW" at bounding box center [176, 88] width 124 height 25
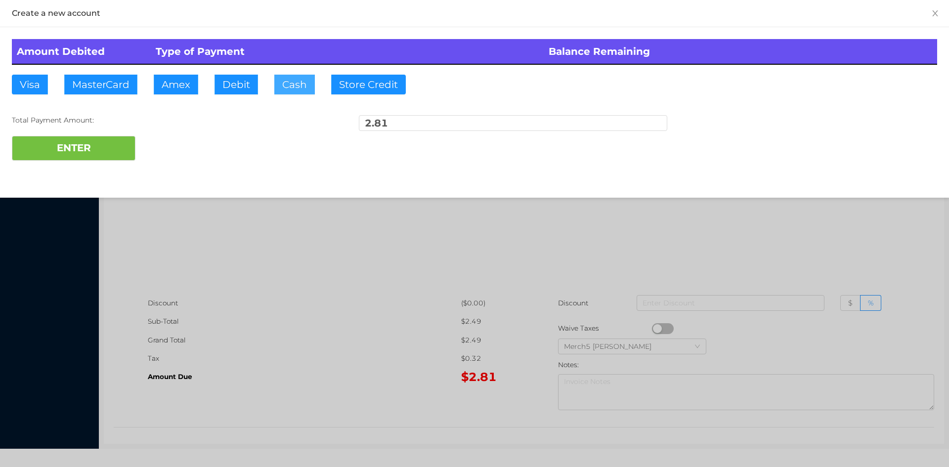
click at [293, 80] on button "Cash" at bounding box center [294, 85] width 41 height 20
click at [100, 156] on button "ENTER" at bounding box center [74, 148] width 124 height 25
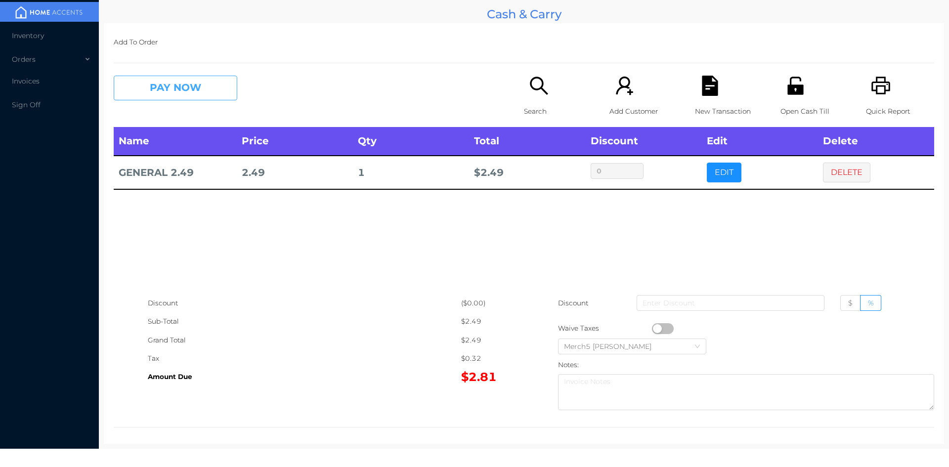
click at [204, 86] on button "PAY NOW" at bounding box center [176, 88] width 124 height 25
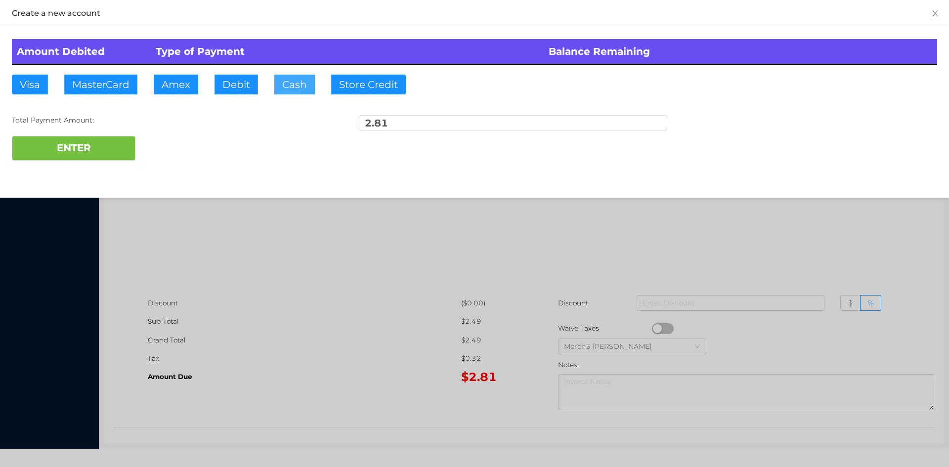
click at [301, 81] on button "Cash" at bounding box center [294, 85] width 41 height 20
click at [97, 147] on button "ENTER" at bounding box center [74, 148] width 124 height 25
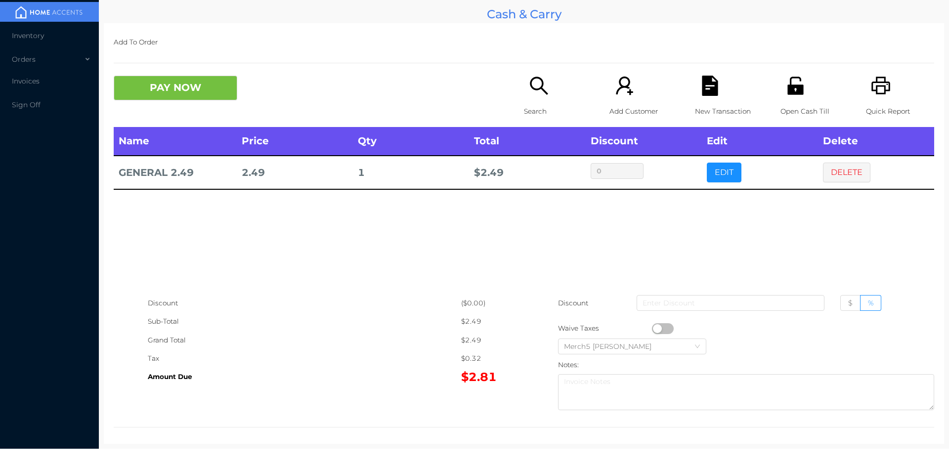
click at [838, 167] on button "DELETE" at bounding box center [846, 173] width 47 height 20
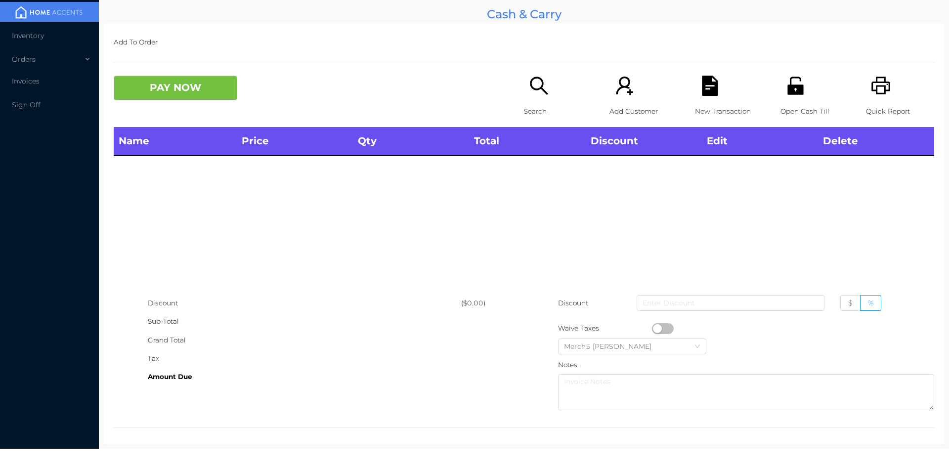
click at [875, 88] on icon "icon: printer" at bounding box center [881, 86] width 20 height 20
click at [871, 89] on icon "icon: printer" at bounding box center [880, 86] width 19 height 18
click at [787, 89] on icon "icon: unlock" at bounding box center [795, 86] width 16 height 18
click at [787, 95] on icon "icon: unlock" at bounding box center [795, 86] width 20 height 20
click at [791, 91] on icon "icon: unlock" at bounding box center [795, 86] width 16 height 18
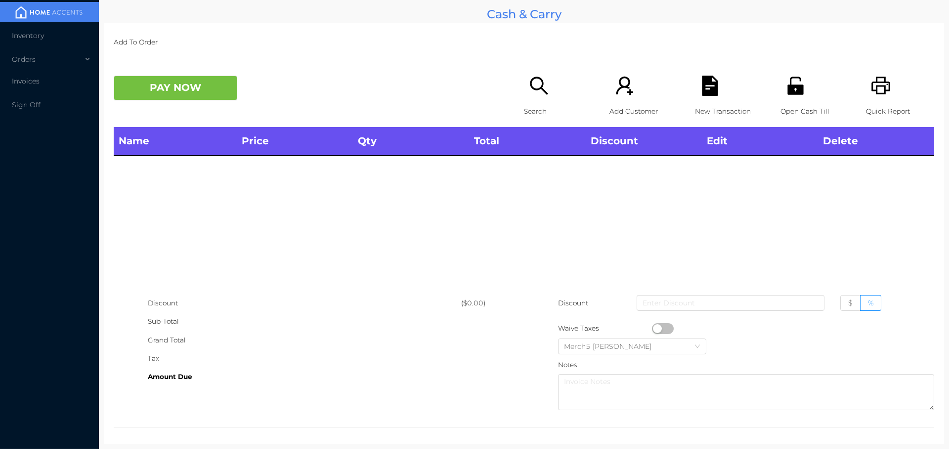
click at [788, 89] on icon "icon: unlock" at bounding box center [795, 86] width 16 height 18
click at [874, 91] on icon "icon: printer" at bounding box center [881, 86] width 20 height 20
click at [535, 81] on icon "icon: search" at bounding box center [539, 86] width 20 height 20
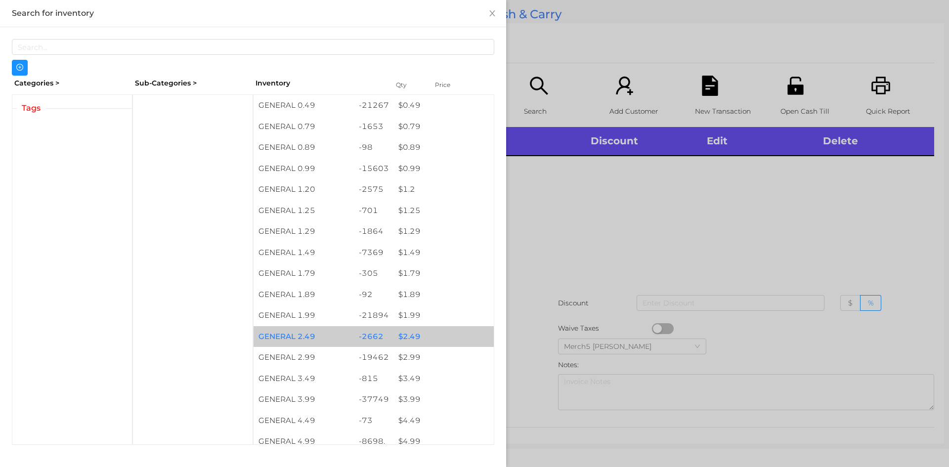
click at [407, 335] on div "$ 2.49" at bounding box center [443, 336] width 100 height 21
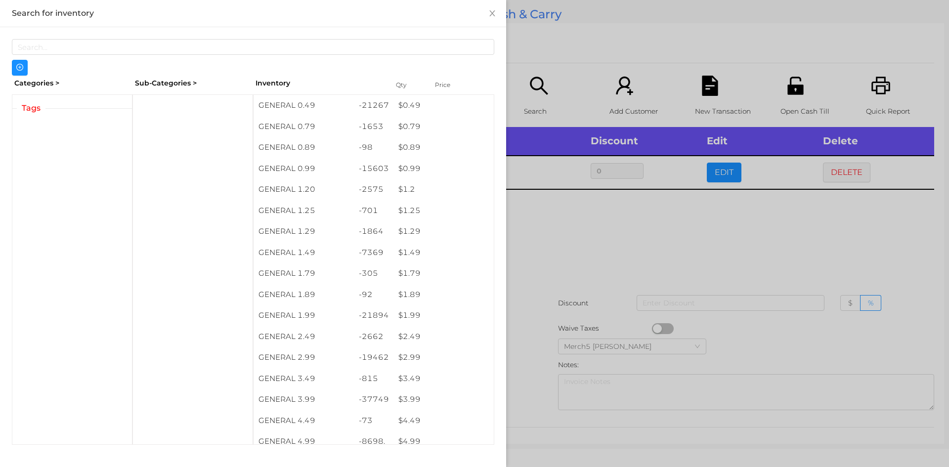
click at [560, 231] on div at bounding box center [474, 233] width 949 height 467
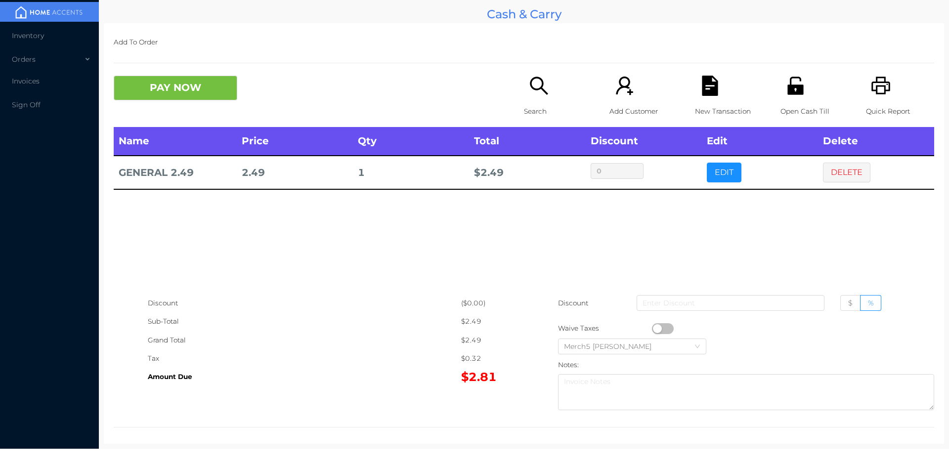
click at [198, 80] on button "PAY NOW" at bounding box center [176, 88] width 124 height 25
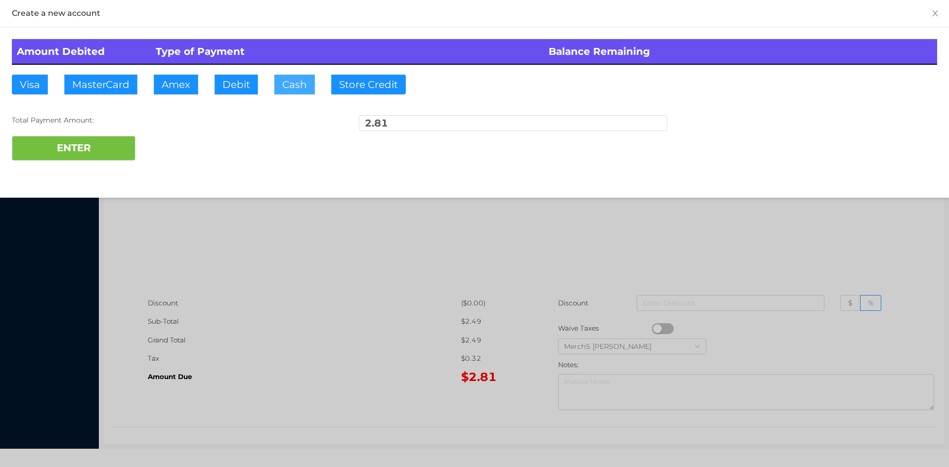
click at [302, 89] on button "Cash" at bounding box center [294, 85] width 41 height 20
click at [110, 151] on button "ENTER" at bounding box center [74, 148] width 124 height 25
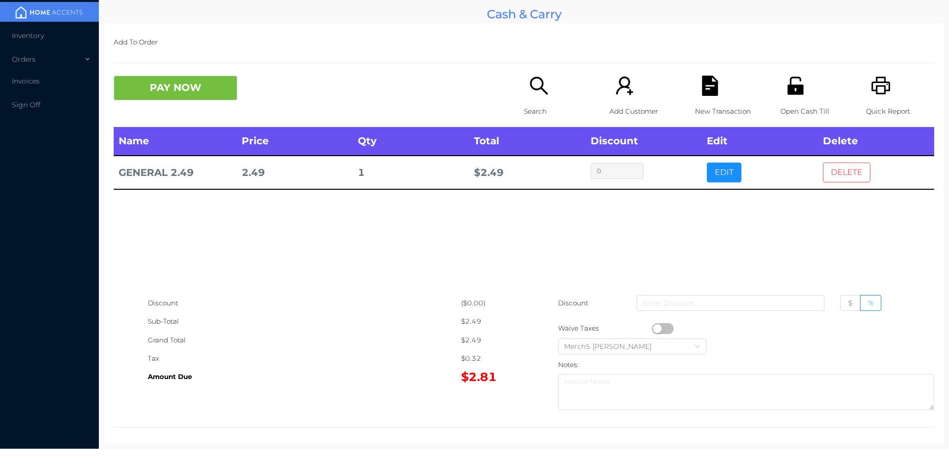
click at [837, 173] on button "DELETE" at bounding box center [846, 173] width 47 height 20
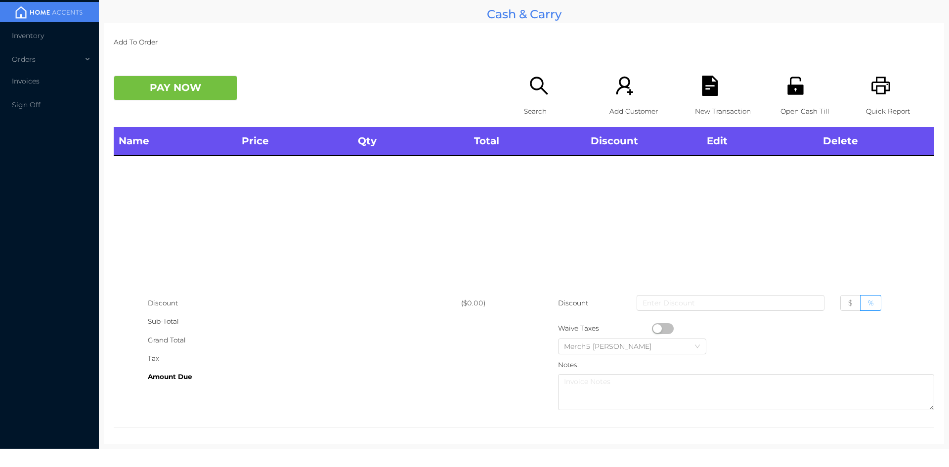
click at [876, 86] on icon "icon: printer" at bounding box center [880, 86] width 19 height 18
click at [882, 96] on icon "icon: printer" at bounding box center [881, 86] width 20 height 20
click at [875, 88] on icon "icon: printer" at bounding box center [881, 86] width 20 height 20
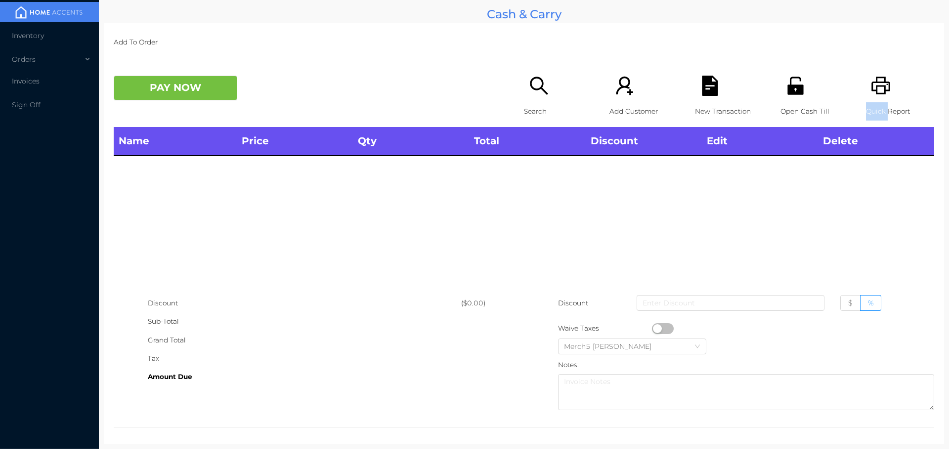
click at [875, 88] on icon "icon: printer" at bounding box center [881, 86] width 20 height 20
click at [874, 83] on icon "icon: printer" at bounding box center [880, 86] width 19 height 18
click at [533, 81] on icon "icon: search" at bounding box center [539, 86] width 20 height 20
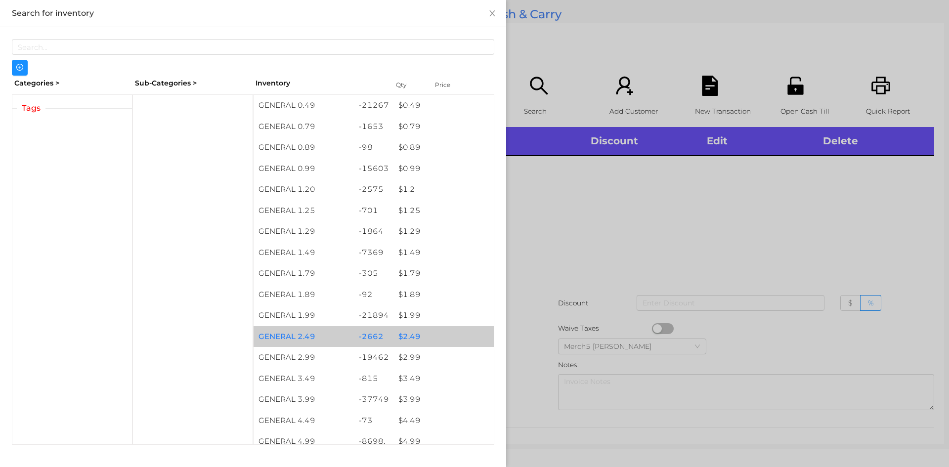
click at [405, 337] on div "$ 2.49" at bounding box center [443, 336] width 100 height 21
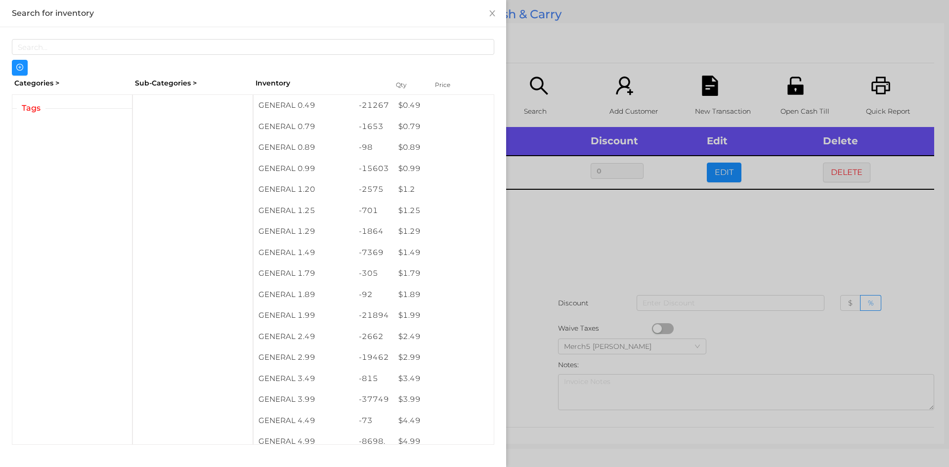
click at [549, 228] on div at bounding box center [474, 233] width 949 height 467
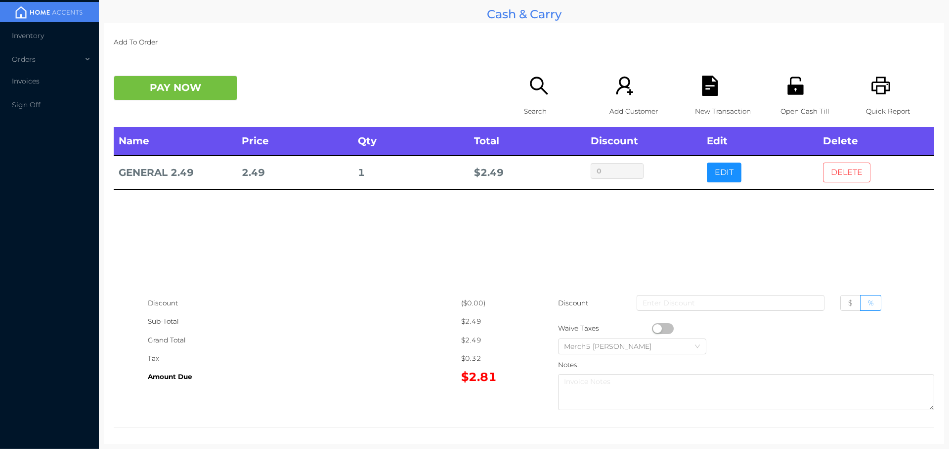
click at [845, 174] on button "DELETE" at bounding box center [846, 173] width 47 height 20
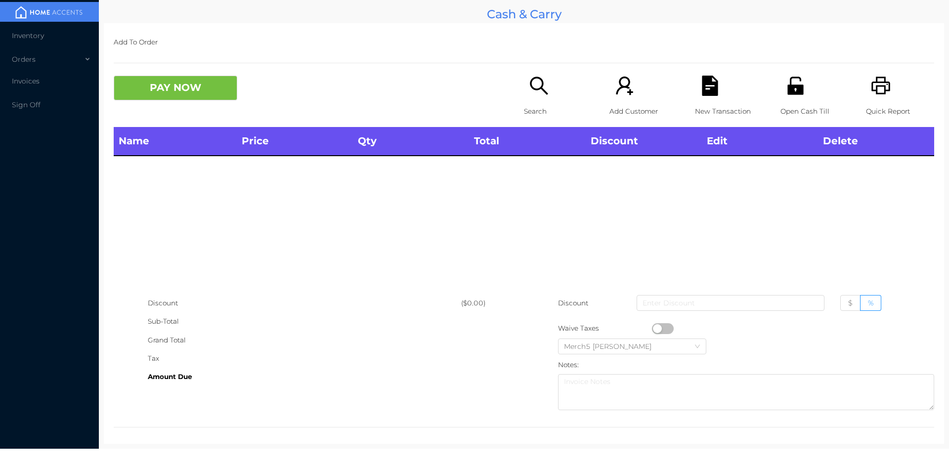
click at [534, 86] on icon "icon: search" at bounding box center [539, 86] width 20 height 20
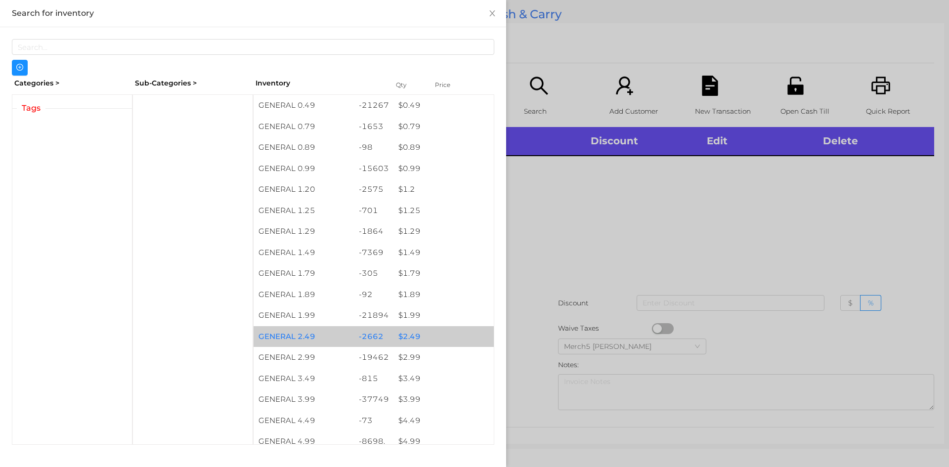
click at [407, 337] on div "$ 2.49" at bounding box center [443, 336] width 100 height 21
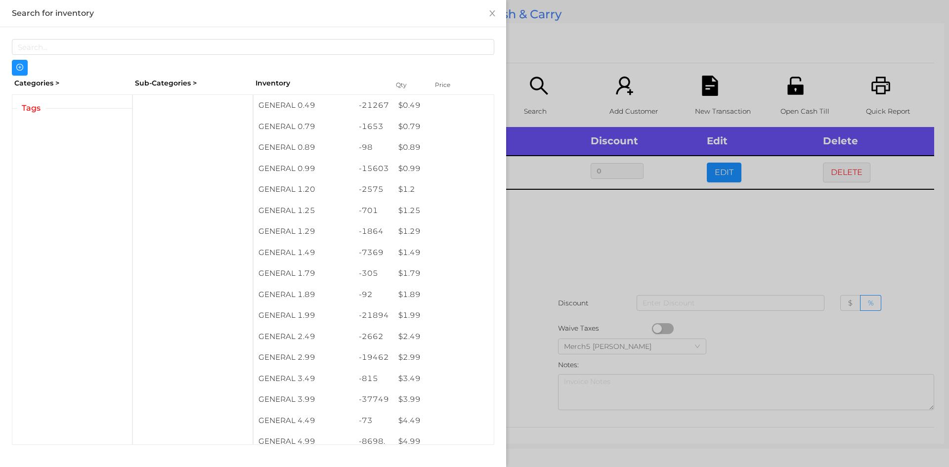
click at [557, 230] on div at bounding box center [474, 233] width 949 height 467
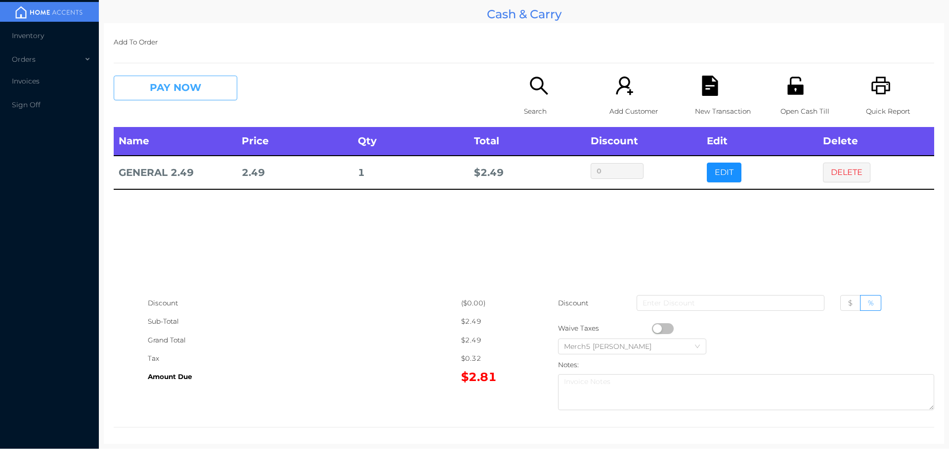
click at [213, 86] on button "PAY NOW" at bounding box center [176, 88] width 124 height 25
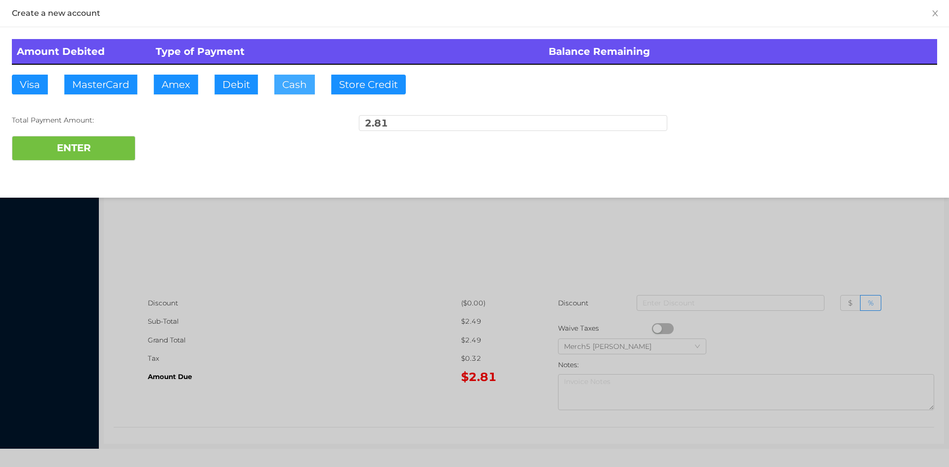
click at [297, 82] on button "Cash" at bounding box center [294, 85] width 41 height 20
click at [92, 148] on button "ENTER" at bounding box center [74, 148] width 124 height 25
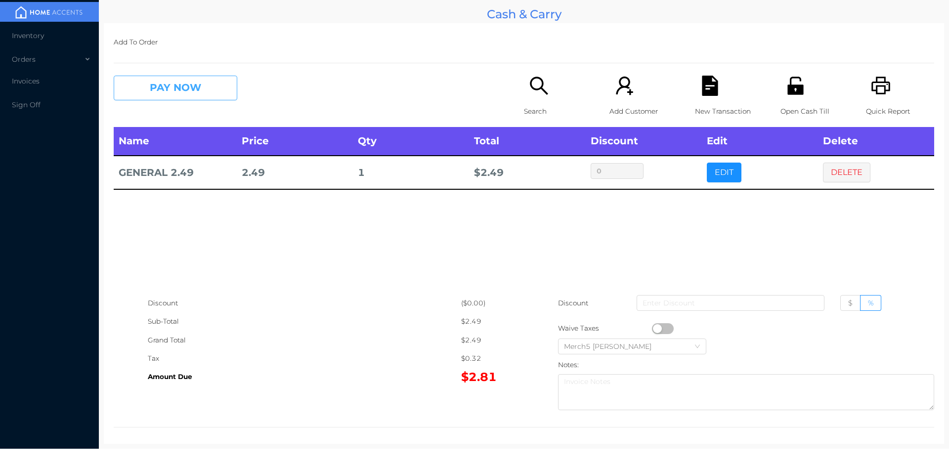
click at [206, 88] on button "PAY NOW" at bounding box center [176, 88] width 124 height 25
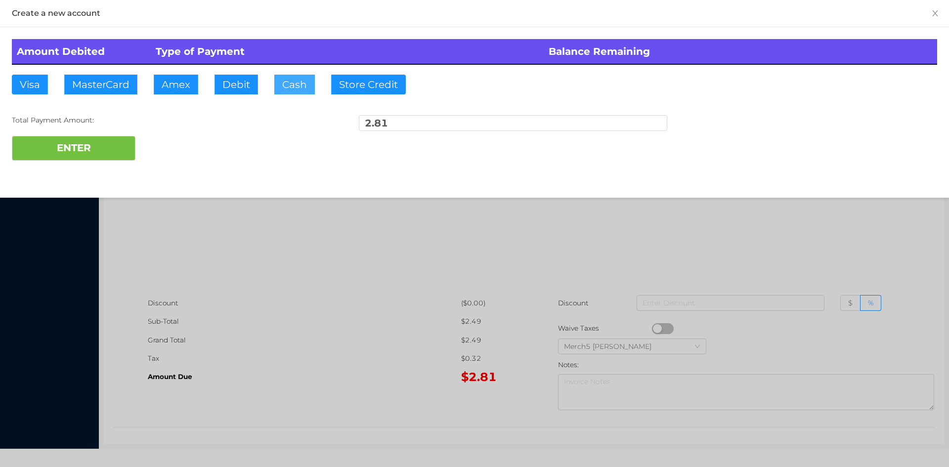
click at [296, 81] on button "Cash" at bounding box center [294, 85] width 41 height 20
click at [105, 145] on button "ENTER" at bounding box center [74, 148] width 124 height 25
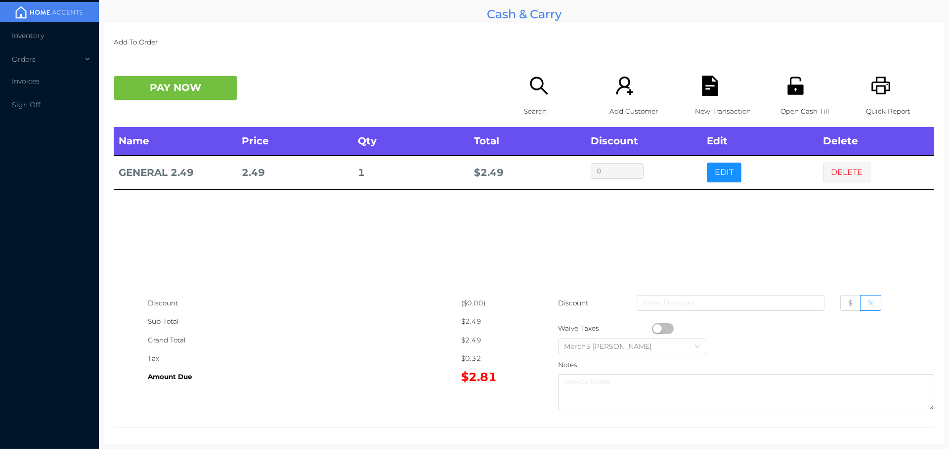
click at [531, 86] on icon "icon: search" at bounding box center [539, 86] width 20 height 20
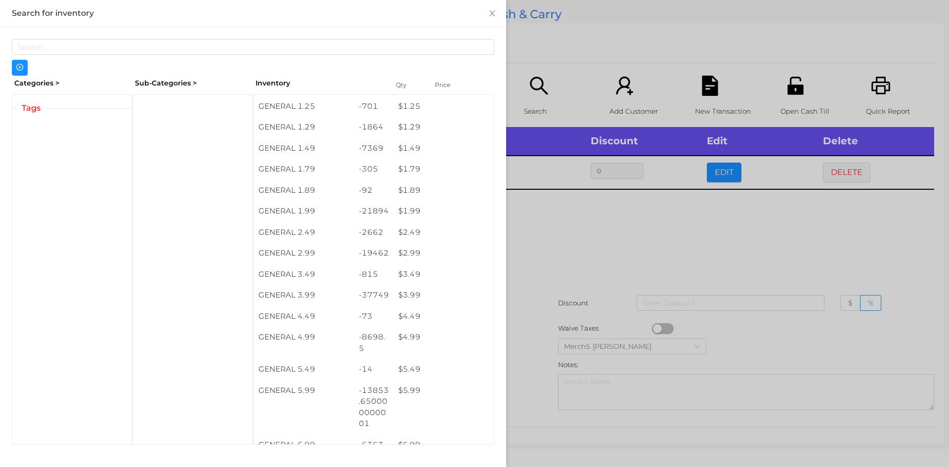
scroll to position [105, 0]
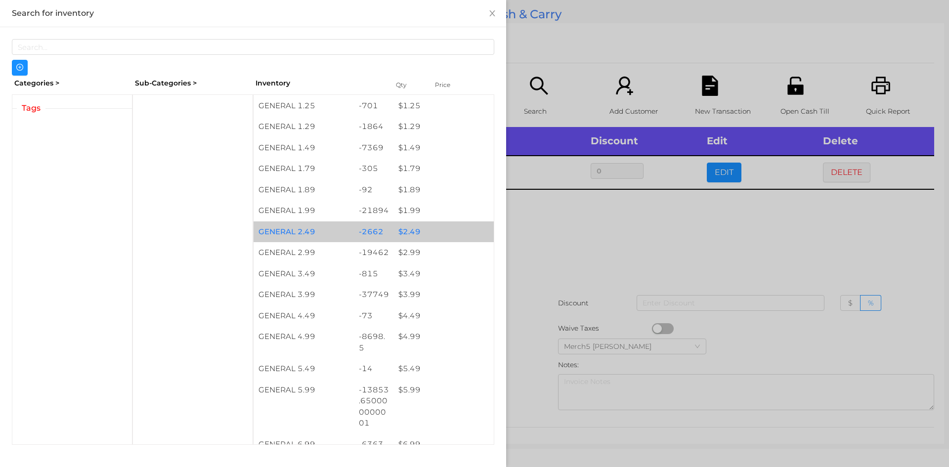
click at [402, 235] on div "$ 2.49" at bounding box center [443, 231] width 100 height 21
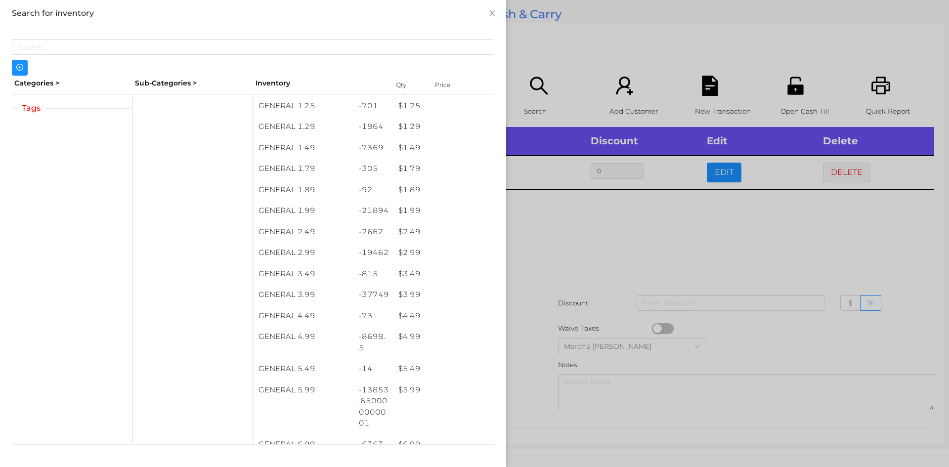
click at [577, 229] on div at bounding box center [474, 233] width 949 height 467
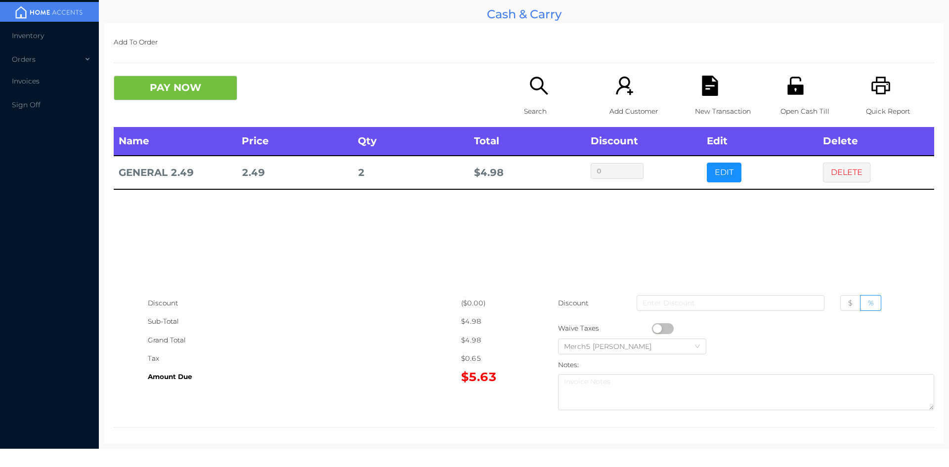
click at [204, 84] on button "PAY NOW" at bounding box center [176, 88] width 124 height 25
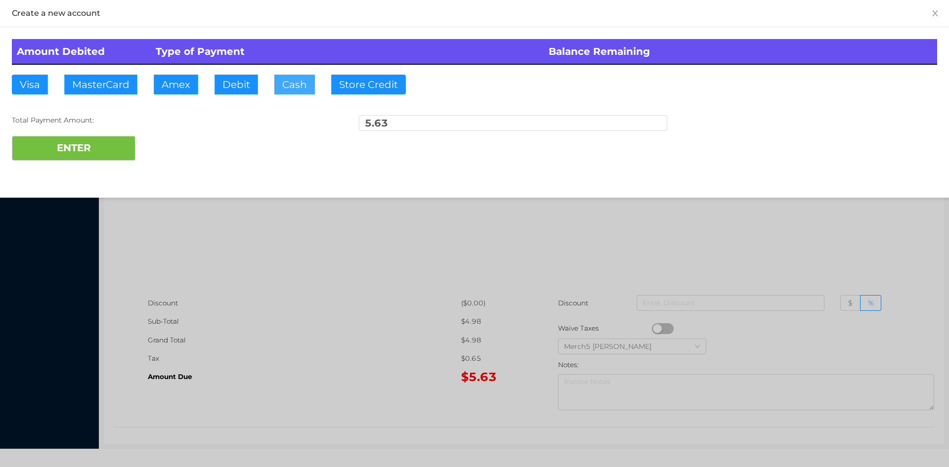
click at [298, 85] on button "Cash" at bounding box center [294, 85] width 41 height 20
click at [95, 142] on button "ENTER" at bounding box center [74, 148] width 124 height 25
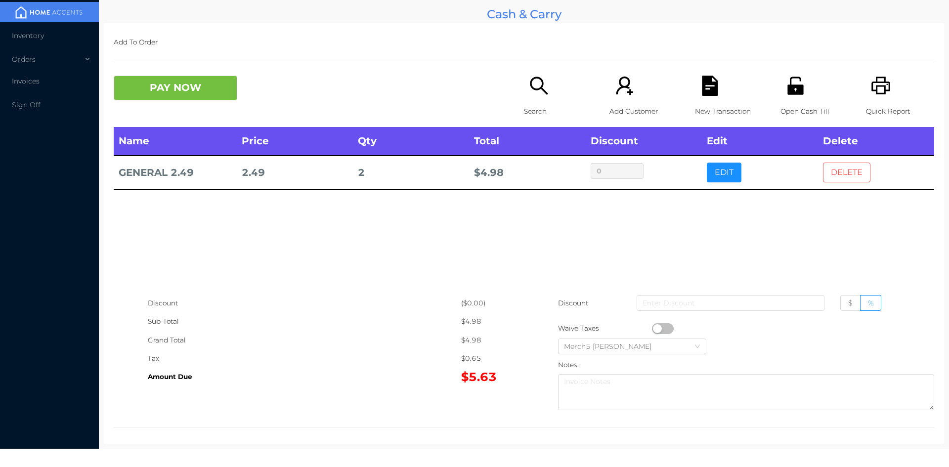
click at [836, 168] on button "DELETE" at bounding box center [846, 173] width 47 height 20
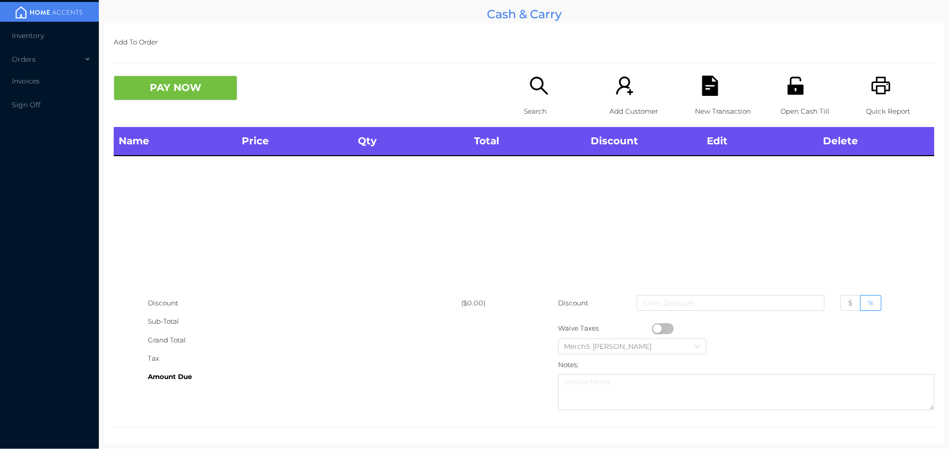
click at [530, 86] on icon "icon: search" at bounding box center [539, 86] width 18 height 18
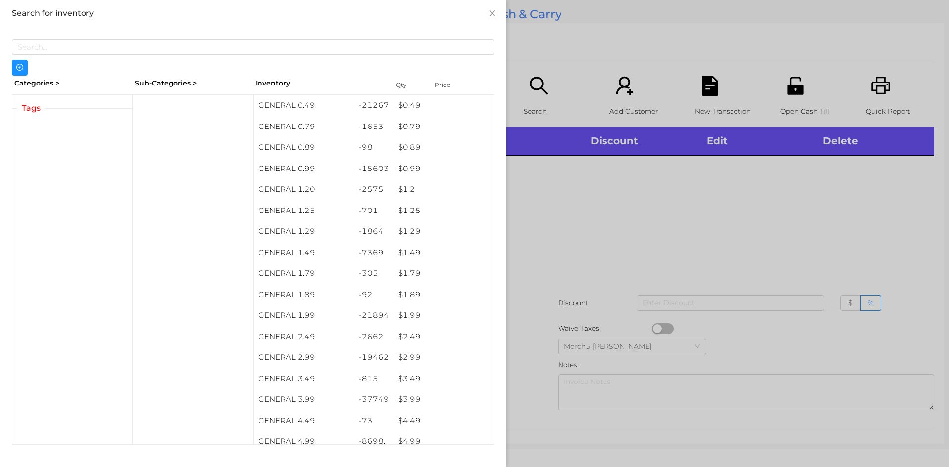
click at [692, 217] on div at bounding box center [474, 233] width 949 height 467
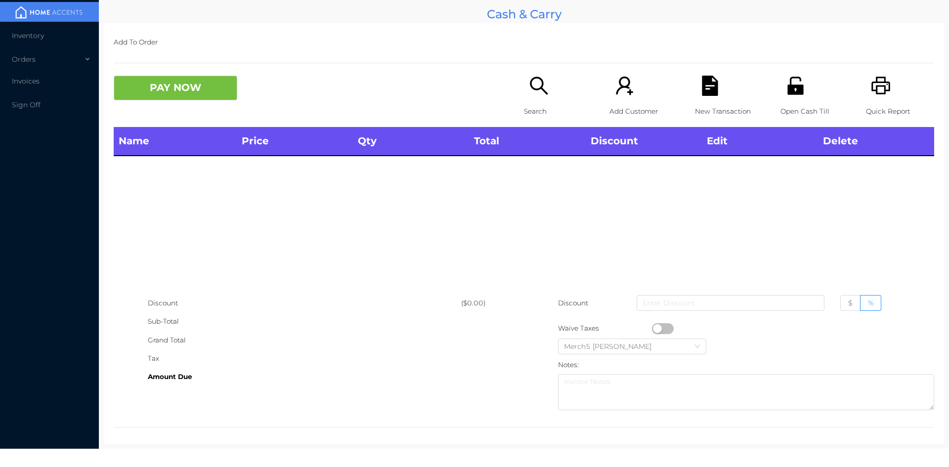
click at [878, 89] on icon "icon: printer" at bounding box center [880, 86] width 19 height 18
click at [871, 83] on icon "icon: printer" at bounding box center [880, 86] width 19 height 18
click at [876, 87] on icon "icon: printer" at bounding box center [880, 86] width 19 height 18
click at [541, 88] on icon "icon: search" at bounding box center [539, 86] width 20 height 20
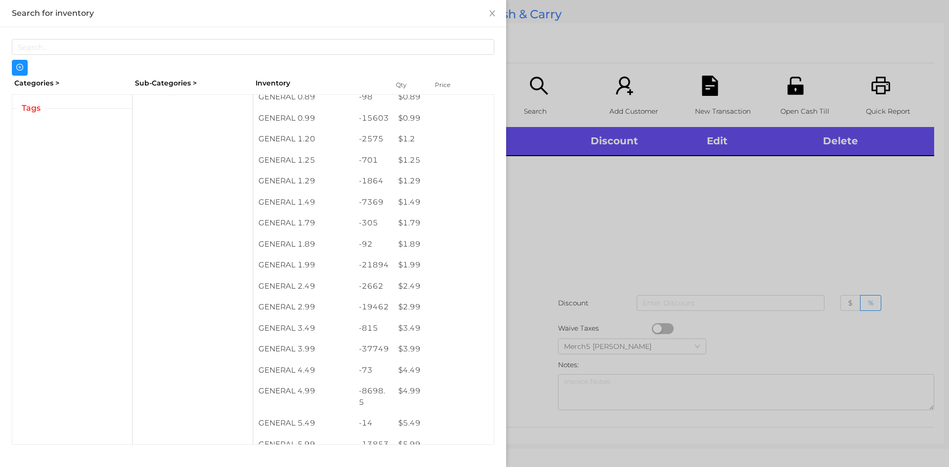
scroll to position [51, 0]
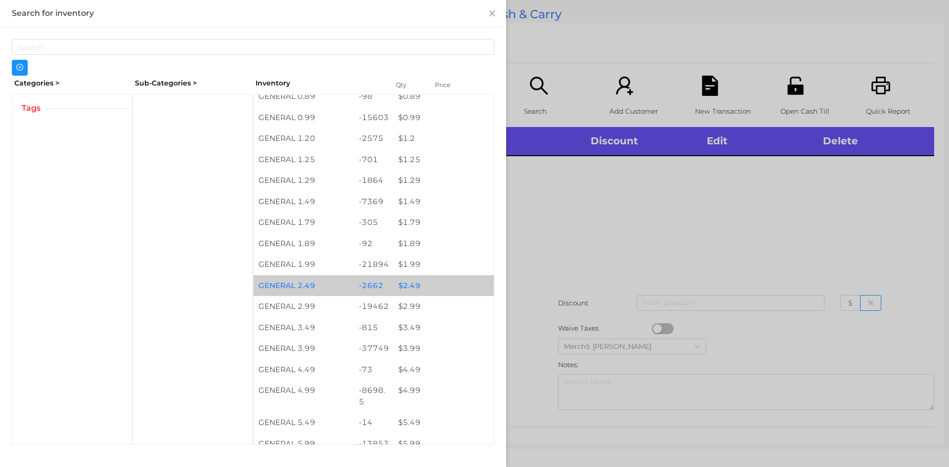
click at [408, 285] on div "$ 2.49" at bounding box center [443, 285] width 100 height 21
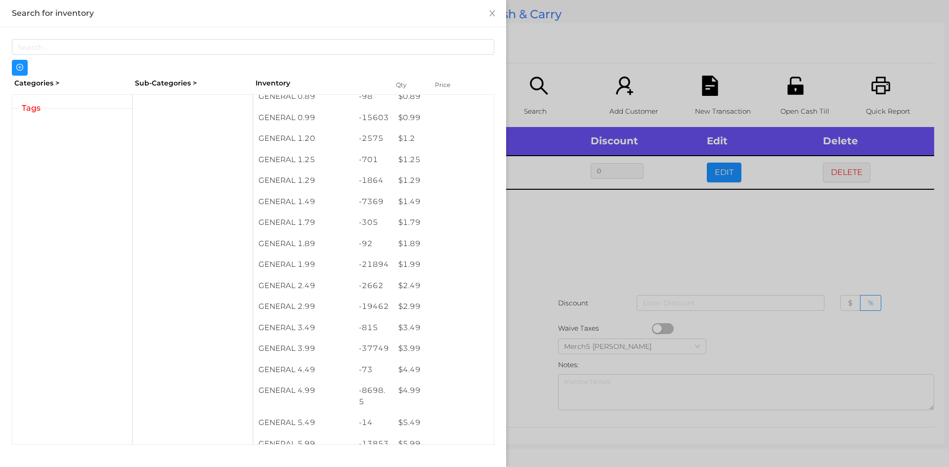
click at [558, 234] on div at bounding box center [474, 233] width 949 height 467
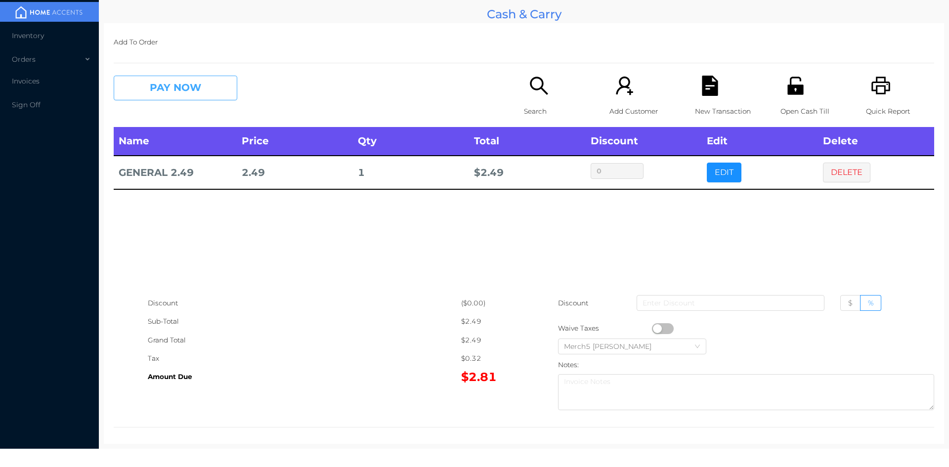
click at [193, 89] on button "PAY NOW" at bounding box center [176, 88] width 124 height 25
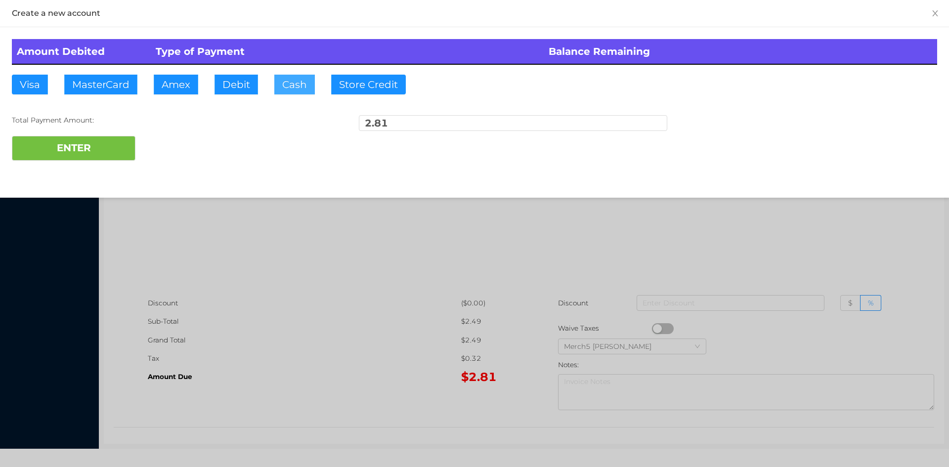
click at [296, 81] on button "Cash" at bounding box center [294, 85] width 41 height 20
click at [110, 152] on button "ENTER" at bounding box center [74, 148] width 124 height 25
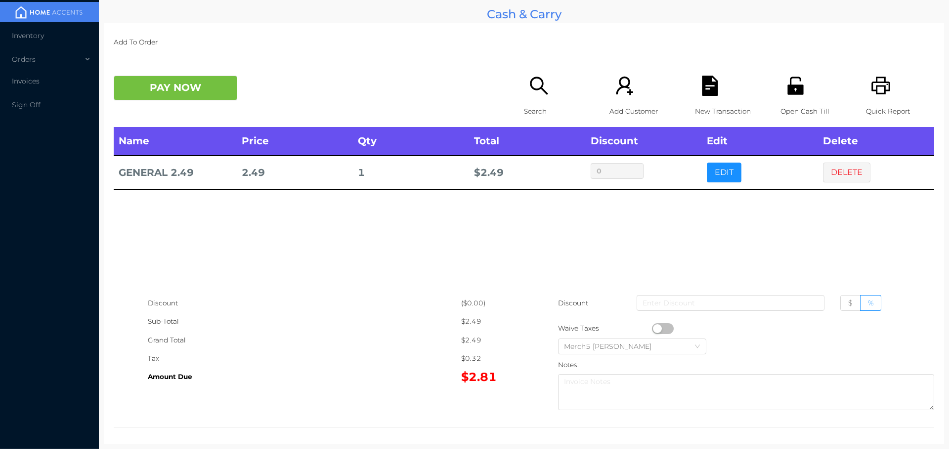
click at [847, 174] on button "DELETE" at bounding box center [846, 173] width 47 height 20
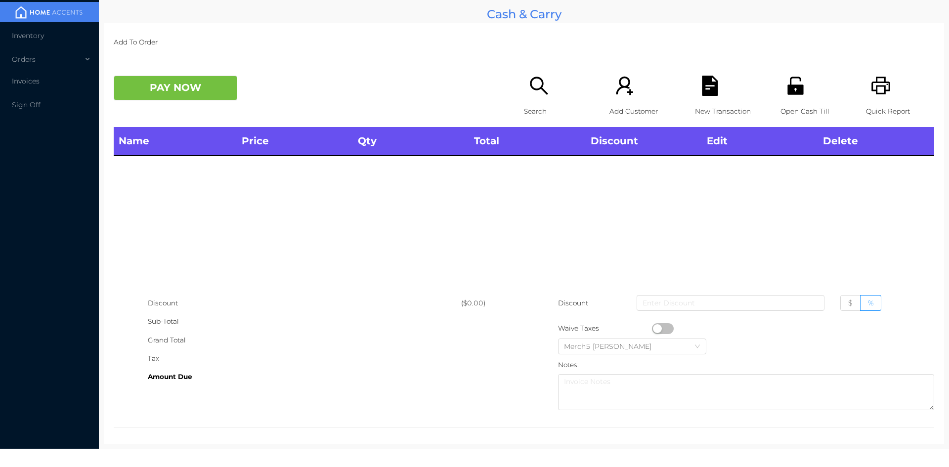
click at [875, 85] on icon "icon: printer" at bounding box center [881, 86] width 20 height 20
click at [872, 79] on icon "icon: printer" at bounding box center [881, 86] width 20 height 20
click at [877, 89] on icon "icon: printer" at bounding box center [881, 86] width 20 height 20
click at [878, 91] on icon "icon: printer" at bounding box center [880, 86] width 19 height 18
click at [871, 86] on icon "icon: printer" at bounding box center [880, 86] width 19 height 18
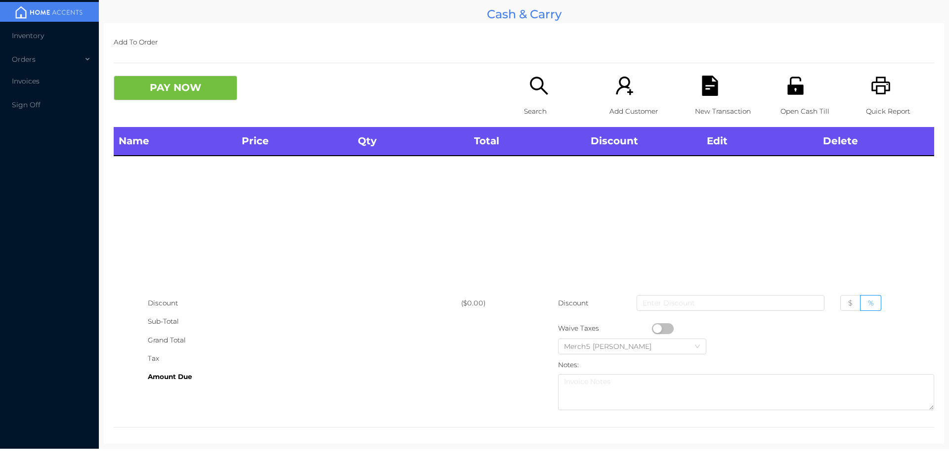
click at [871, 92] on icon "icon: printer" at bounding box center [881, 86] width 20 height 20
click at [532, 76] on icon "icon: search" at bounding box center [539, 86] width 20 height 20
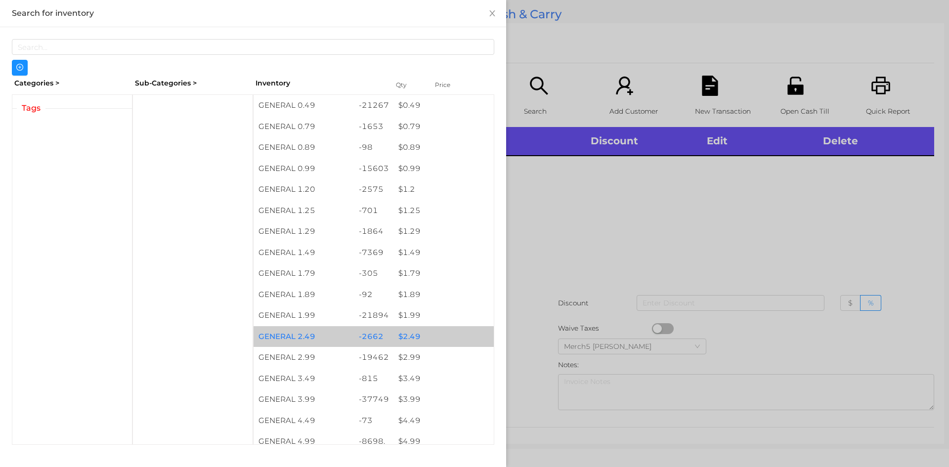
click at [400, 334] on div "$ 2.49" at bounding box center [443, 336] width 100 height 21
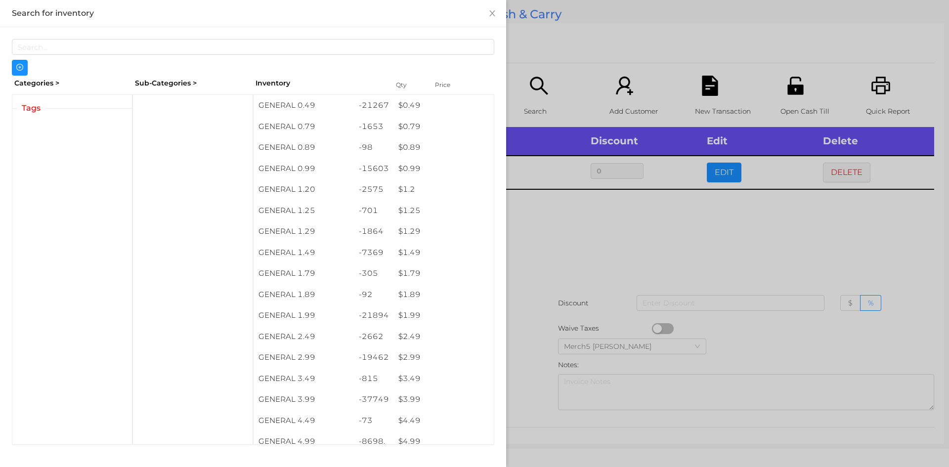
click at [693, 206] on div at bounding box center [474, 233] width 949 height 467
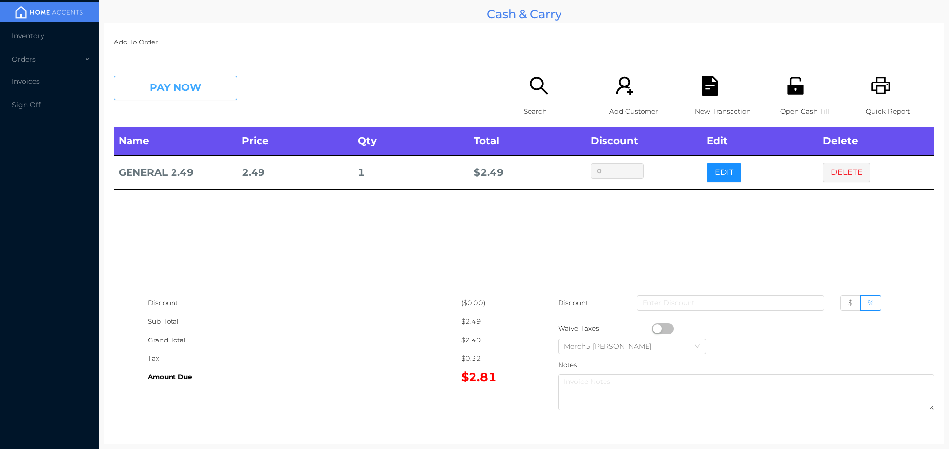
click at [208, 83] on button "PAY NOW" at bounding box center [176, 88] width 124 height 25
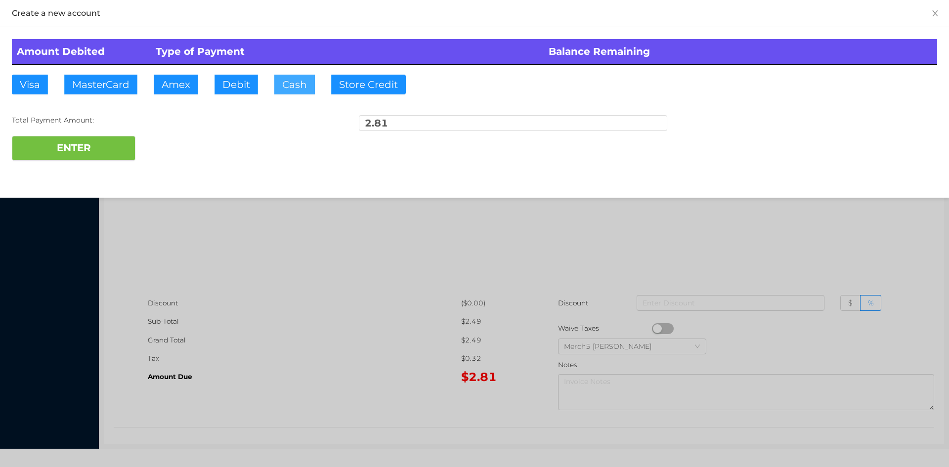
click at [287, 82] on button "Cash" at bounding box center [294, 85] width 41 height 20
click at [118, 148] on button "ENTER" at bounding box center [74, 148] width 124 height 25
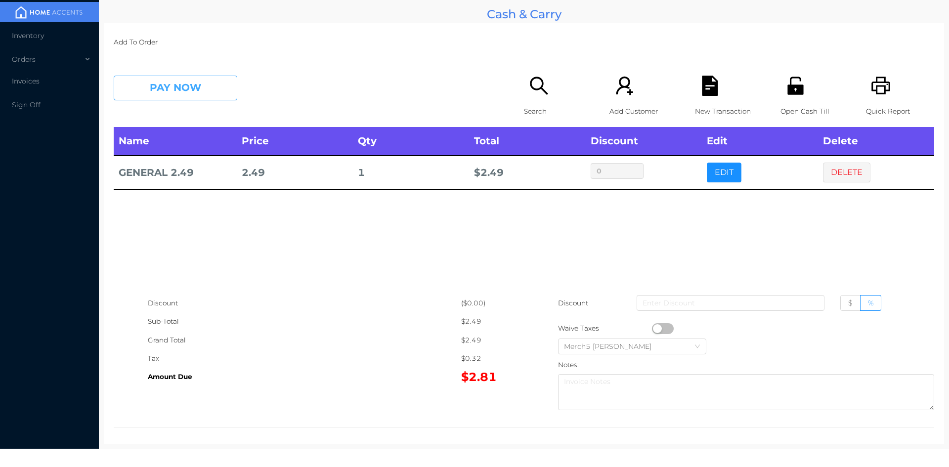
click at [203, 87] on button "PAY NOW" at bounding box center [176, 88] width 124 height 25
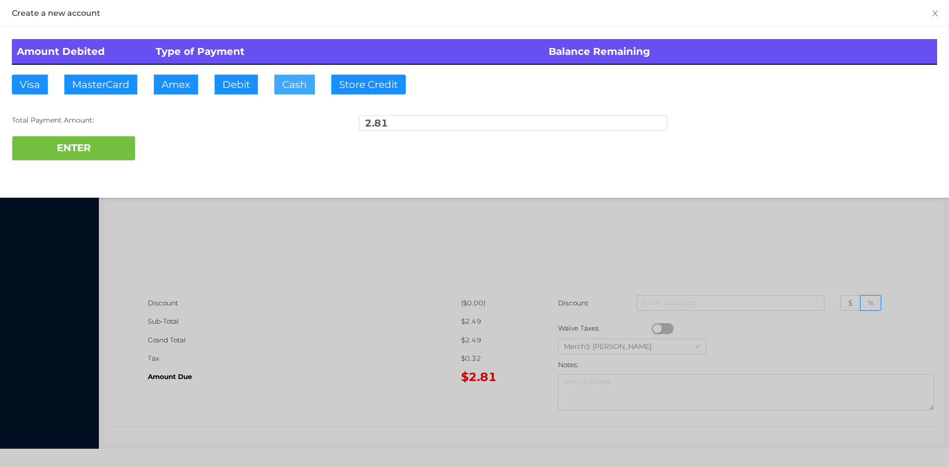
click at [304, 82] on button "Cash" at bounding box center [294, 85] width 41 height 20
click at [111, 149] on button "ENTER" at bounding box center [74, 148] width 124 height 25
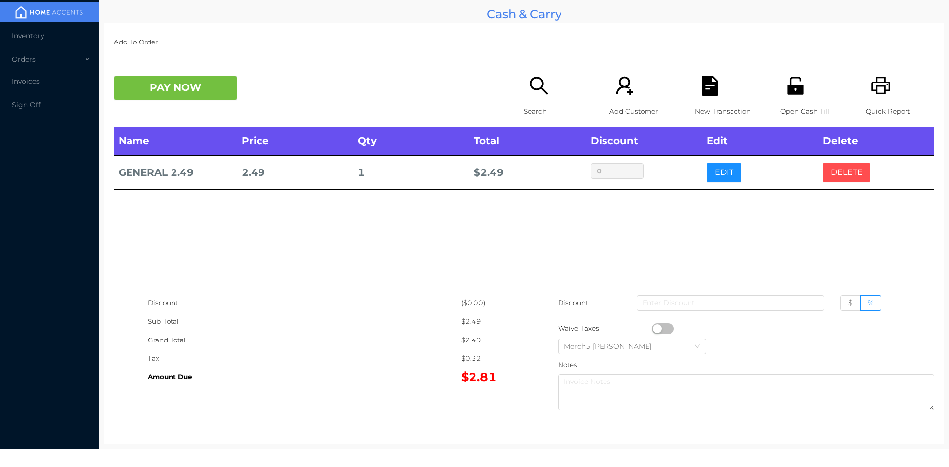
click at [834, 175] on button "DELETE" at bounding box center [846, 173] width 47 height 20
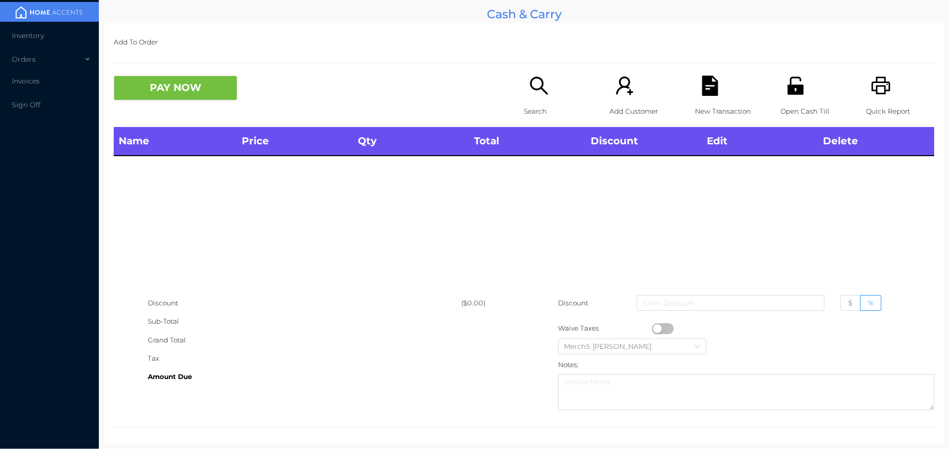
click at [920, 245] on div "Name Price Qty Total Discount Edit Delete" at bounding box center [524, 210] width 820 height 167
click at [873, 87] on icon "icon: printer" at bounding box center [880, 86] width 19 height 18
